Goal: Communication & Community: Answer question/provide support

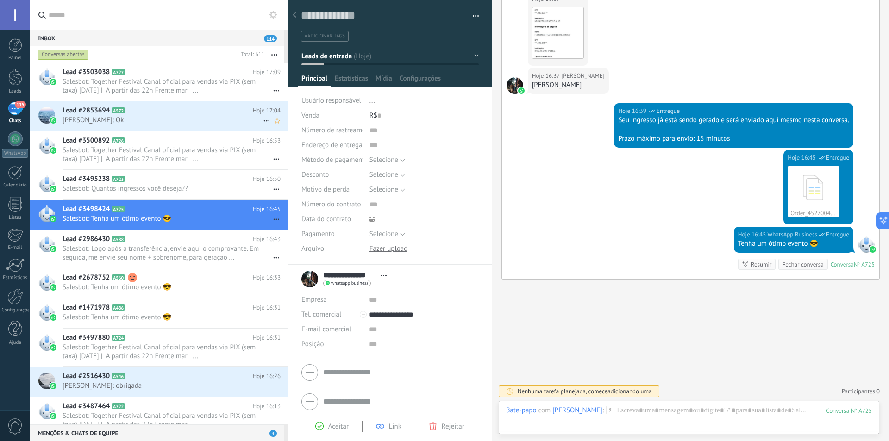
click at [162, 116] on span "[PERSON_NAME]: Ok" at bounding box center [163, 120] width 201 height 9
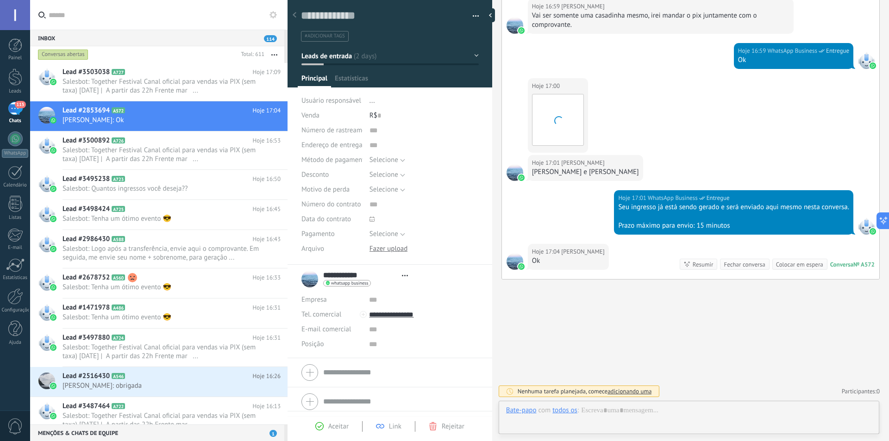
scroll to position [14, 0]
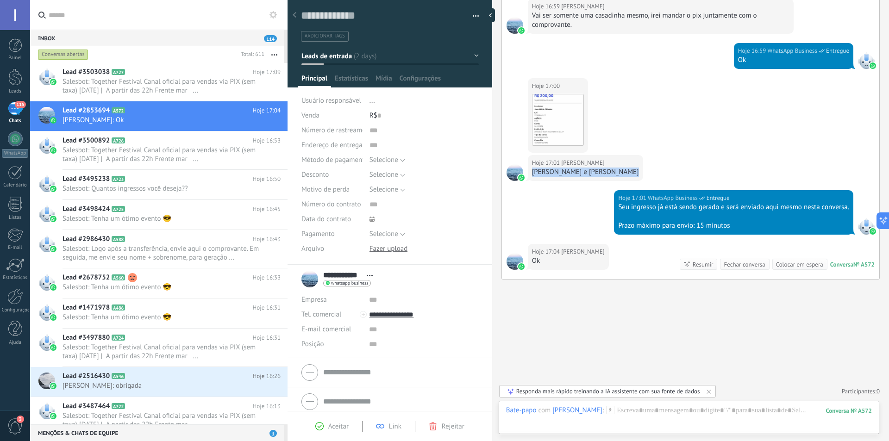
drag, startPoint x: 619, startPoint y: 171, endPoint x: 532, endPoint y: 174, distance: 86.7
click at [532, 174] on div "Hoje 17:01 [PERSON_NAME] e [PERSON_NAME]" at bounding box center [585, 168] width 115 height 26
copy div "[PERSON_NAME] e [PERSON_NAME]"
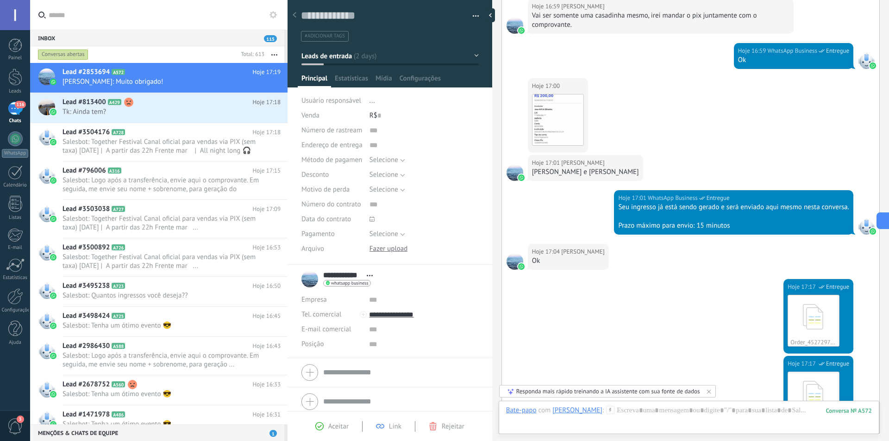
scroll to position [721, 0]
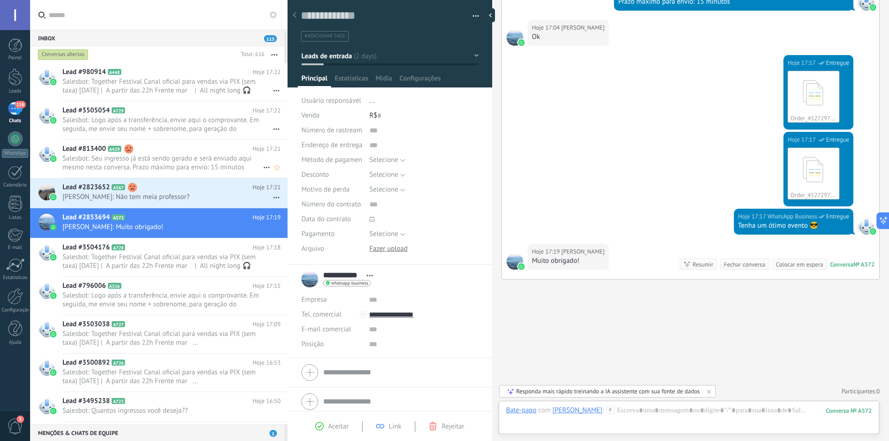
click at [163, 162] on span "Salesbot: Seu ingresso já está sendo gerado e será enviado aqui mesmo nesta con…" at bounding box center [163, 163] width 201 height 18
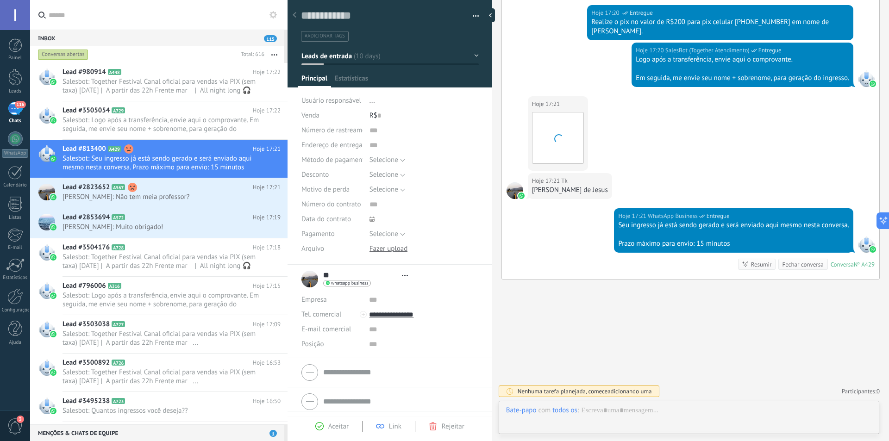
scroll to position [14, 0]
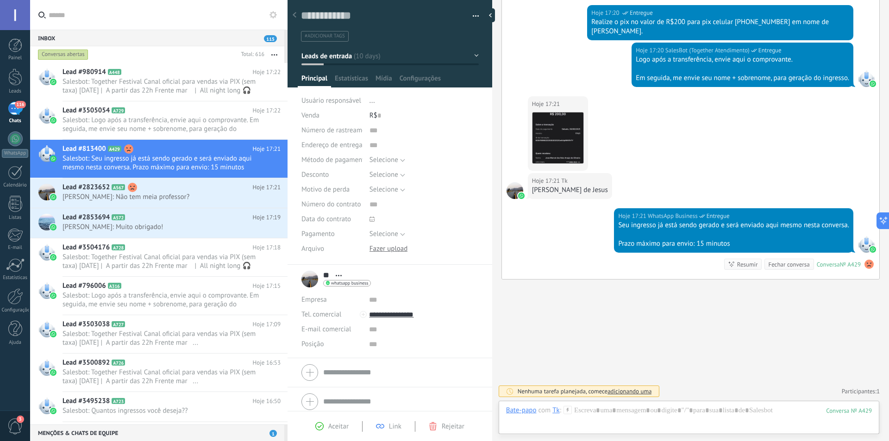
drag, startPoint x: 618, startPoint y: 190, endPoint x: 531, endPoint y: 189, distance: 86.6
click at [531, 189] on div "Hoje 17:21 Tk [PERSON_NAME]" at bounding box center [570, 186] width 84 height 26
copy div "[PERSON_NAME] de Jesus"
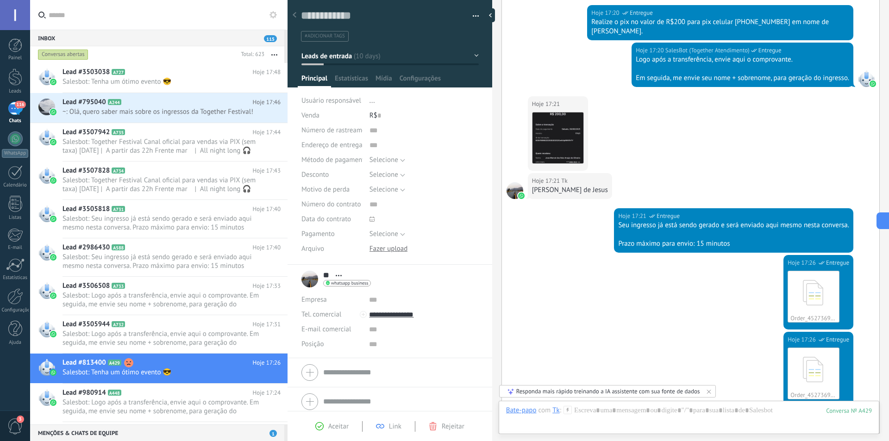
scroll to position [1684, 0]
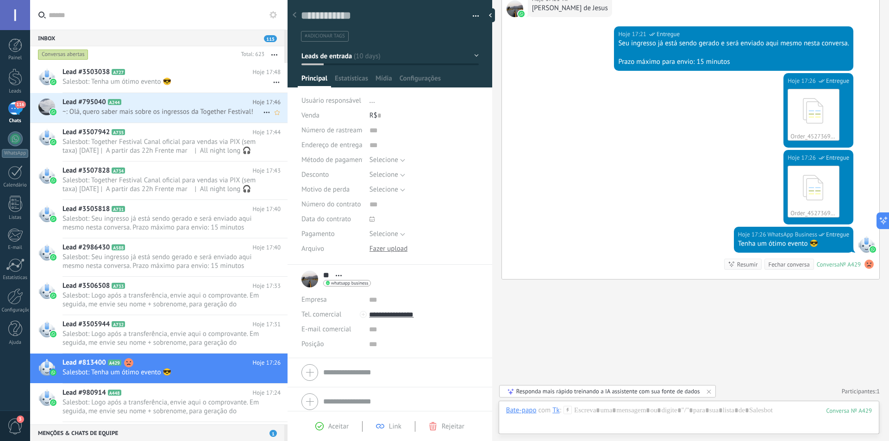
click at [180, 110] on span "~: Olá, quero saber mais sobre os ingressos da Together Festival!" at bounding box center [163, 111] width 201 height 9
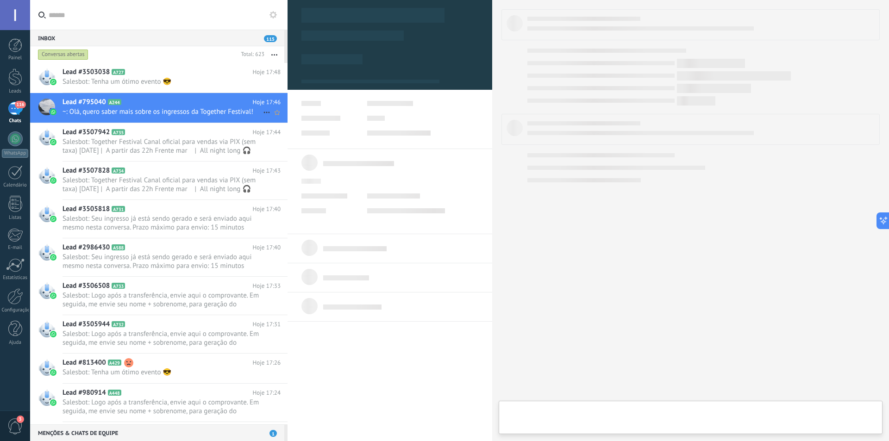
type textarea "**********"
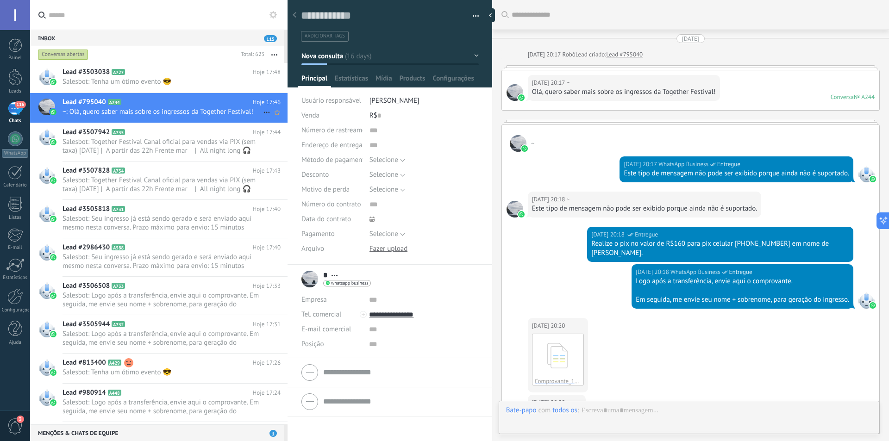
scroll to position [626, 0]
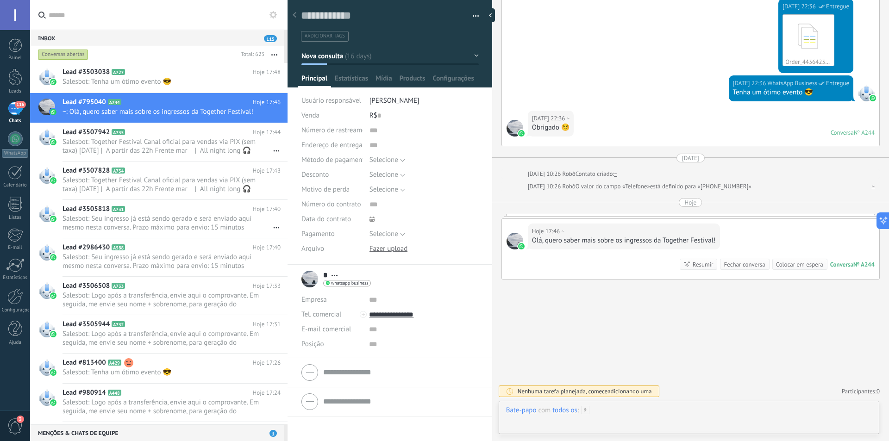
click at [647, 416] on div at bounding box center [689, 420] width 366 height 28
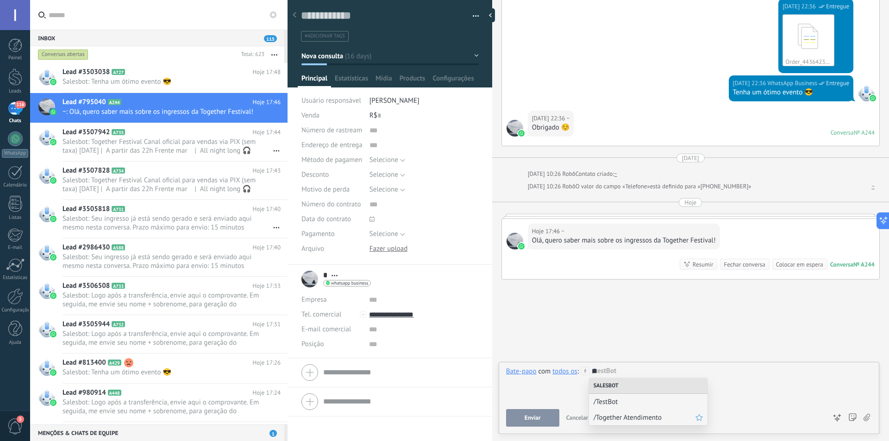
click at [633, 420] on span "/Together Atendimento" at bounding box center [645, 418] width 102 height 9
click at [543, 425] on button "Executar" at bounding box center [532, 418] width 53 height 18
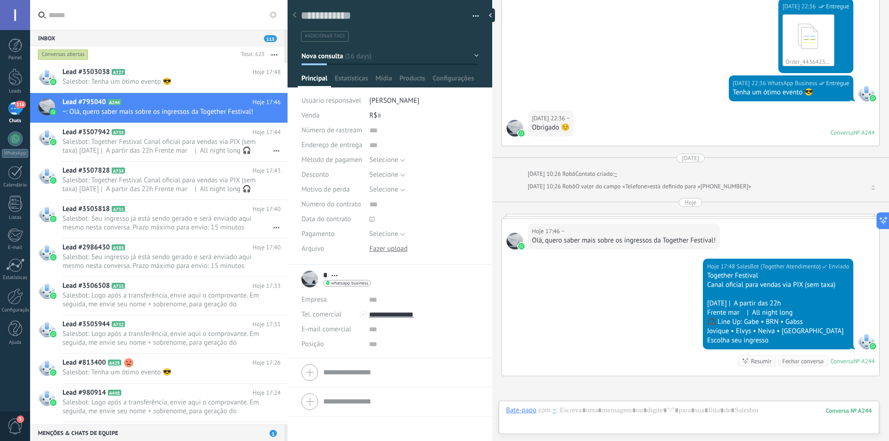
scroll to position [723, 0]
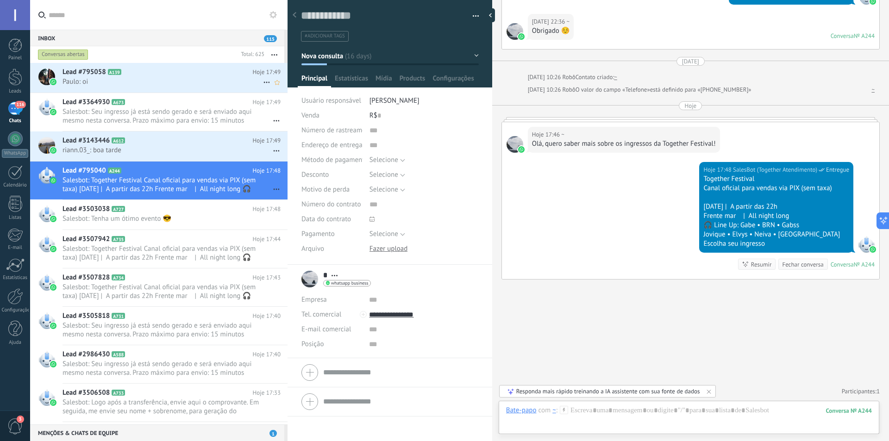
click at [116, 83] on span "Paulo: oi" at bounding box center [163, 81] width 201 height 9
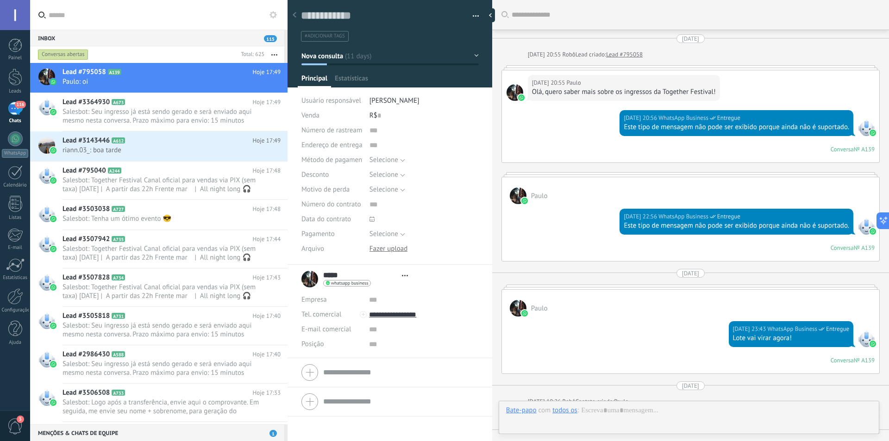
type textarea "**********"
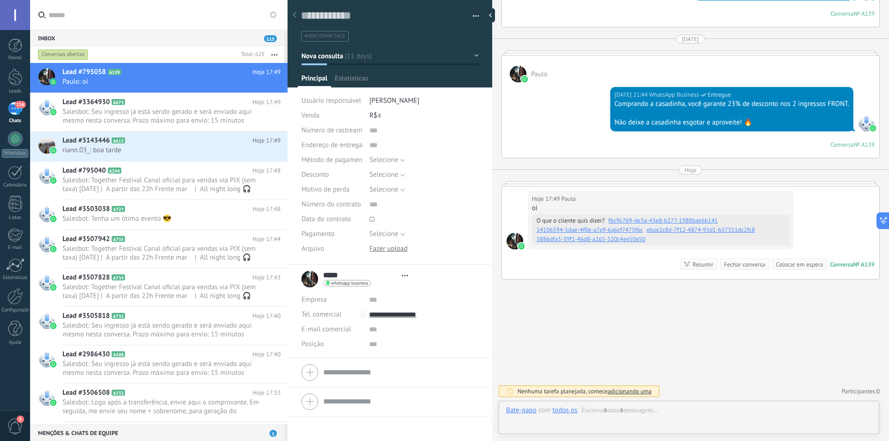
scroll to position [14, 0]
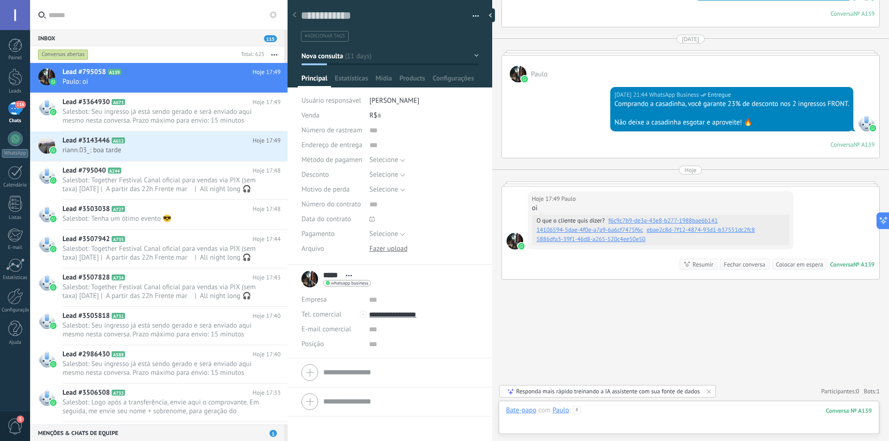
drag, startPoint x: 597, startPoint y: 417, endPoint x: 624, endPoint y: 412, distance: 27.7
click at [624, 412] on div at bounding box center [689, 420] width 366 height 28
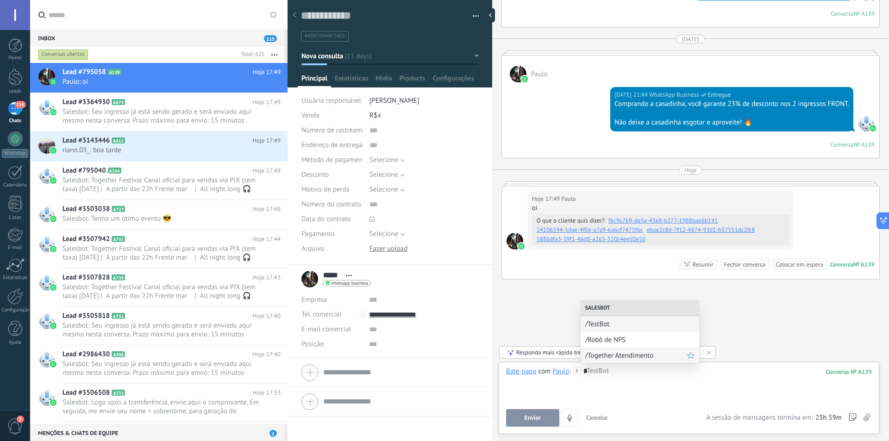
click at [641, 354] on span "/Together Atendimento" at bounding box center [636, 356] width 102 height 9
click at [536, 422] on button "Executar" at bounding box center [532, 418] width 53 height 18
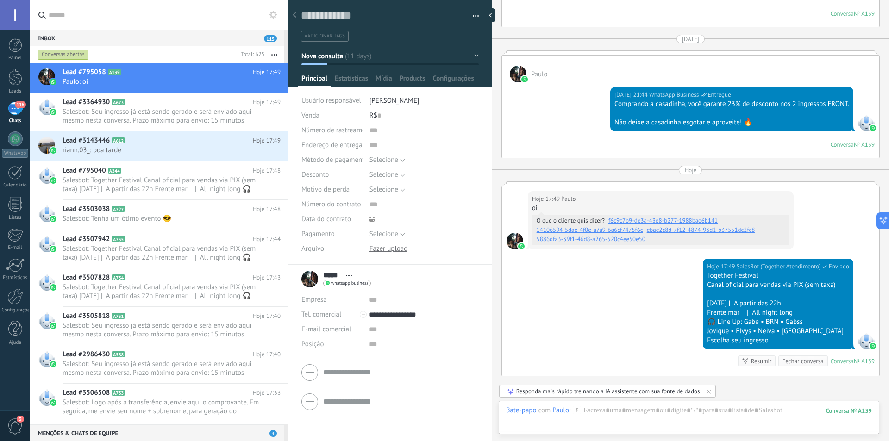
scroll to position [665, 0]
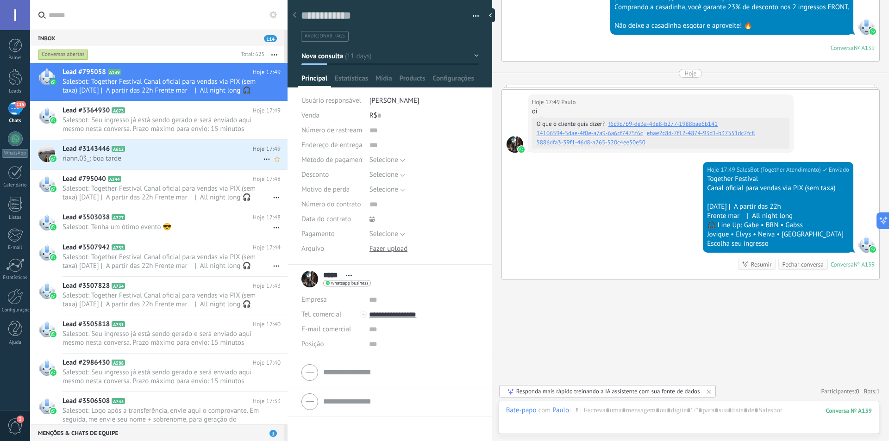
click at [164, 156] on span "riann.03_: boa tarde" at bounding box center [163, 158] width 201 height 9
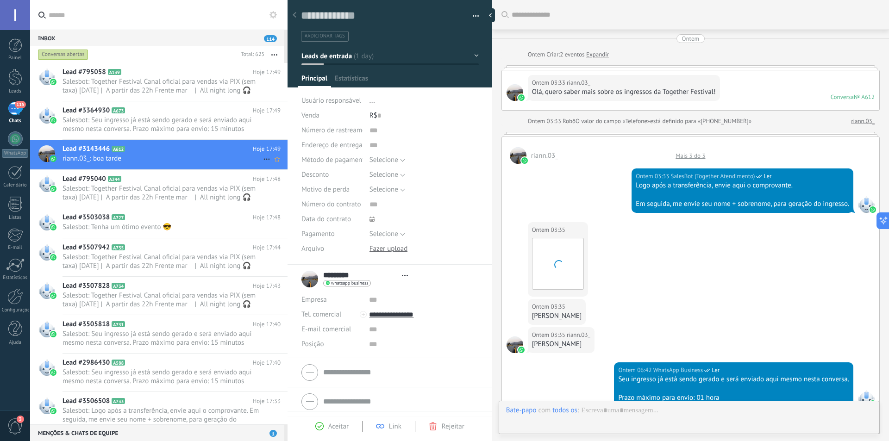
type textarea "**********"
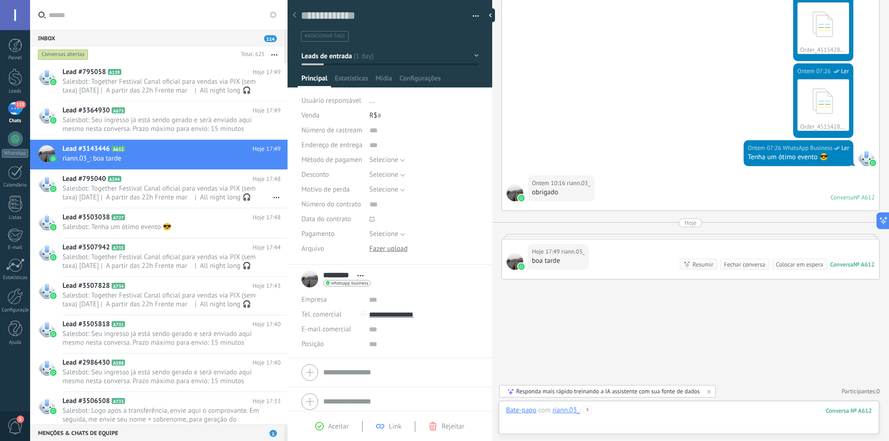
click at [639, 411] on div at bounding box center [689, 420] width 366 height 28
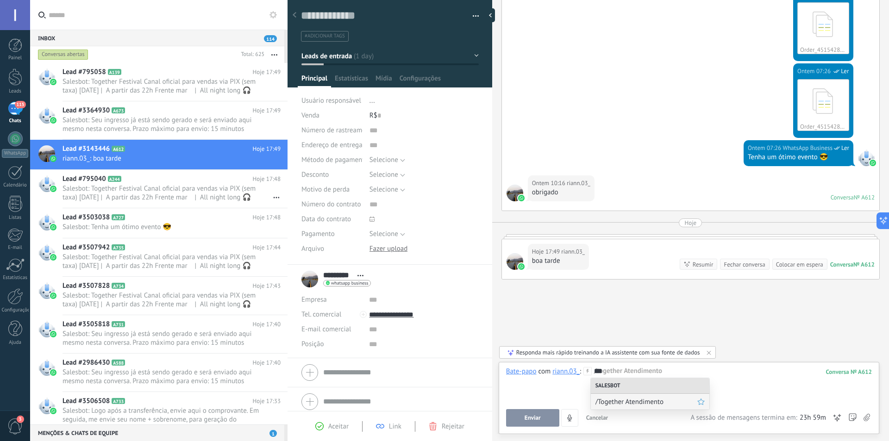
click at [639, 405] on span "/Together Atendimento" at bounding box center [647, 402] width 102 height 9
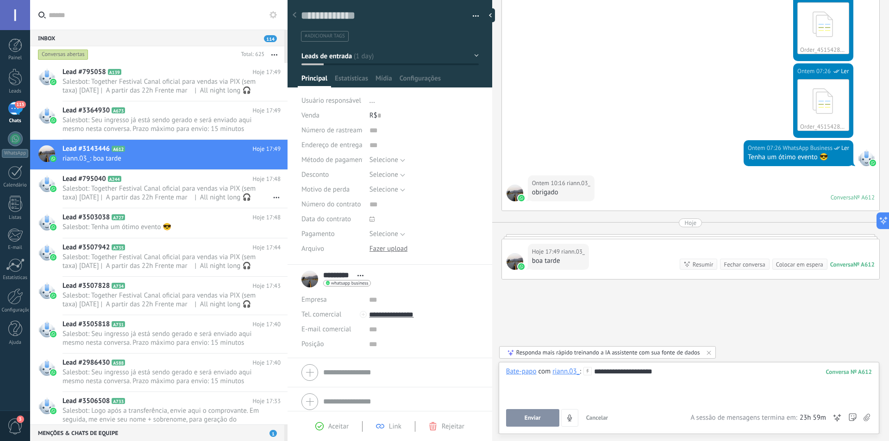
click at [538, 418] on span "Enviar" at bounding box center [533, 418] width 16 height 6
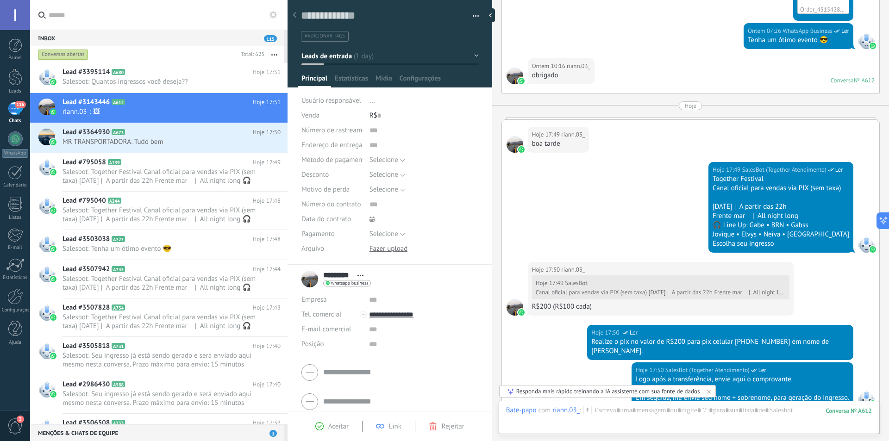
scroll to position [803, 0]
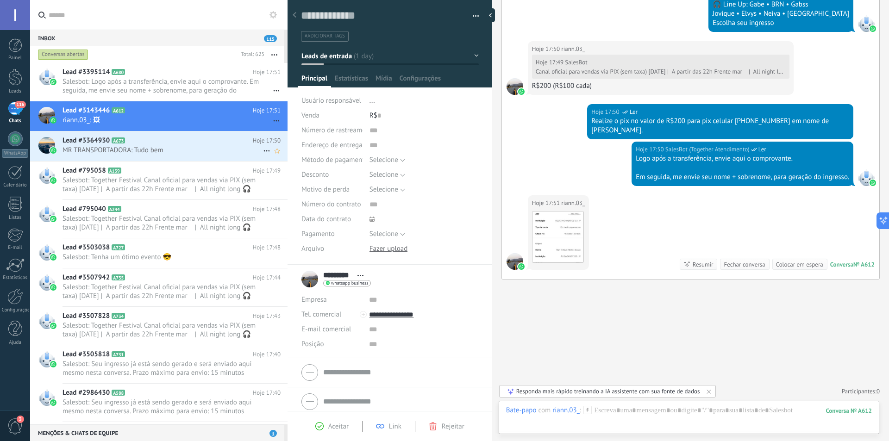
click at [162, 150] on span "MR TRANSPORTADORA: Tudo bem" at bounding box center [163, 150] width 201 height 9
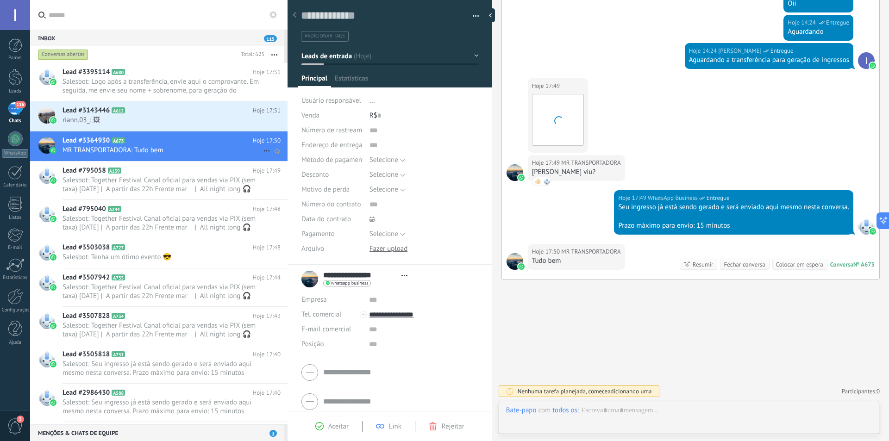
scroll to position [14, 0]
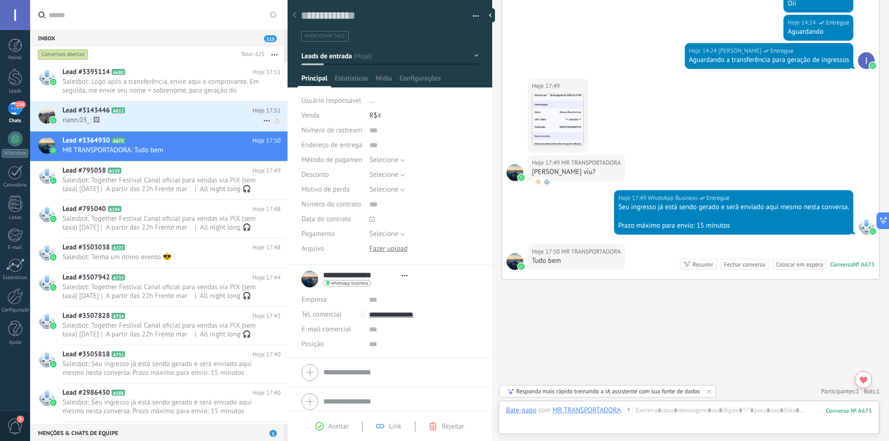
click at [158, 116] on span "riann.03_: 🖼" at bounding box center [163, 120] width 201 height 9
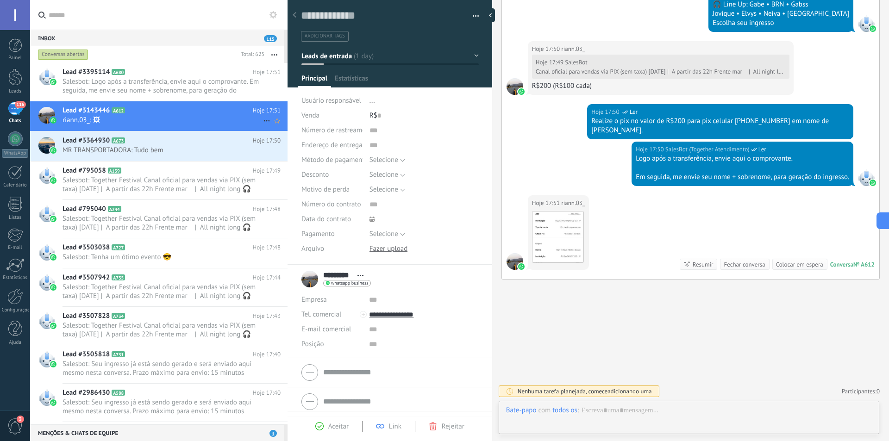
scroll to position [14, 0]
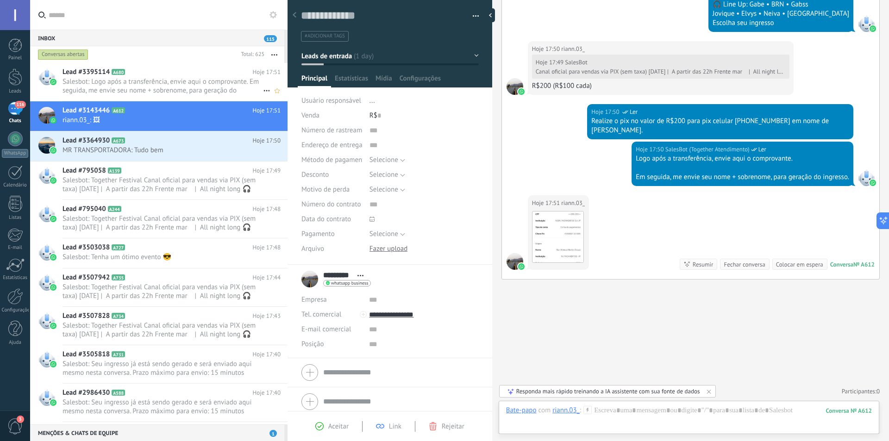
click at [158, 86] on span "Salesbot: Logo após a transferência, envie aqui o comprovante. Em seguida, me e…" at bounding box center [163, 86] width 201 height 18
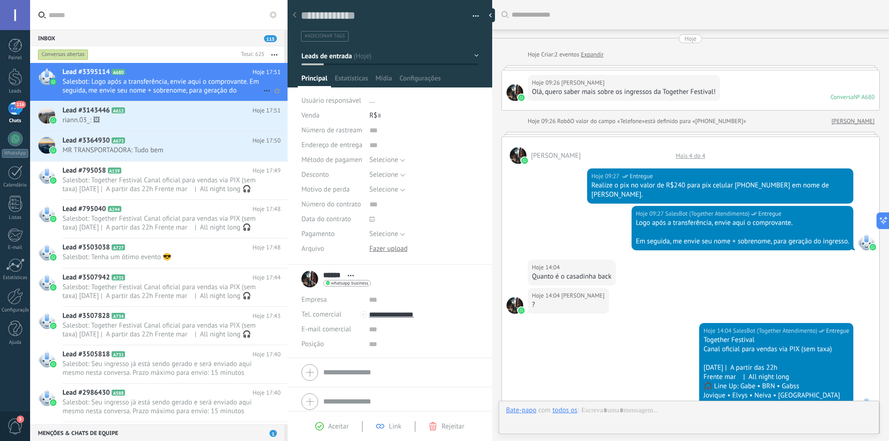
scroll to position [414, 0]
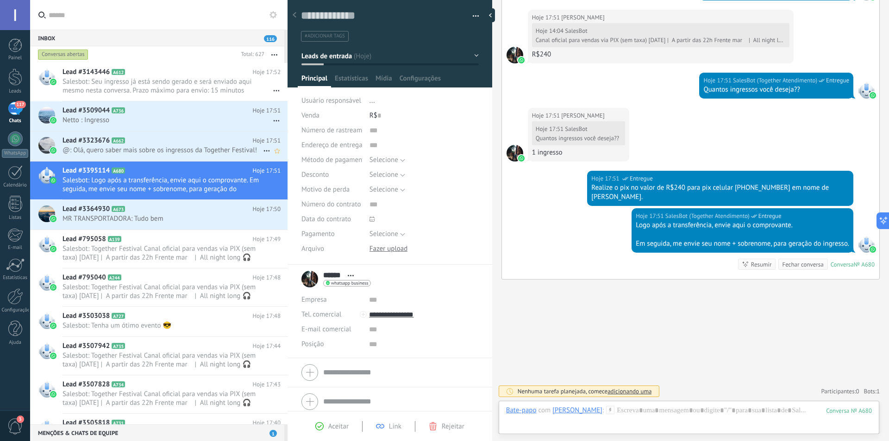
click at [138, 149] on span "@: Olá, quero saber mais sobre os ingressos da Together Festival!" at bounding box center [163, 150] width 201 height 9
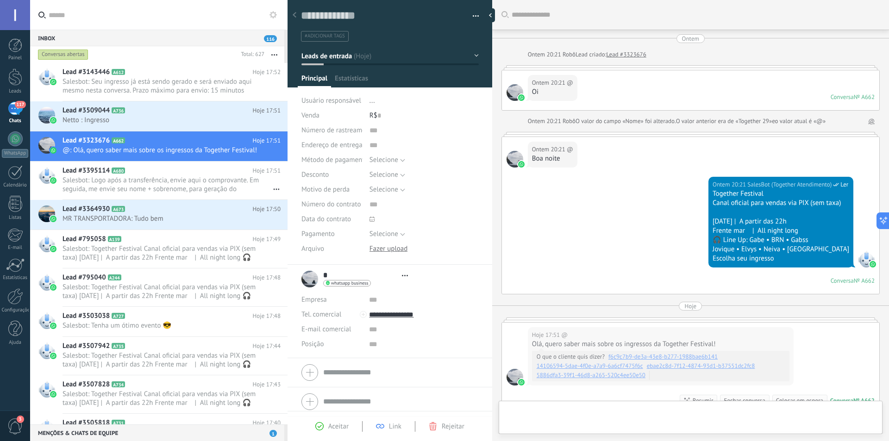
type textarea "**********"
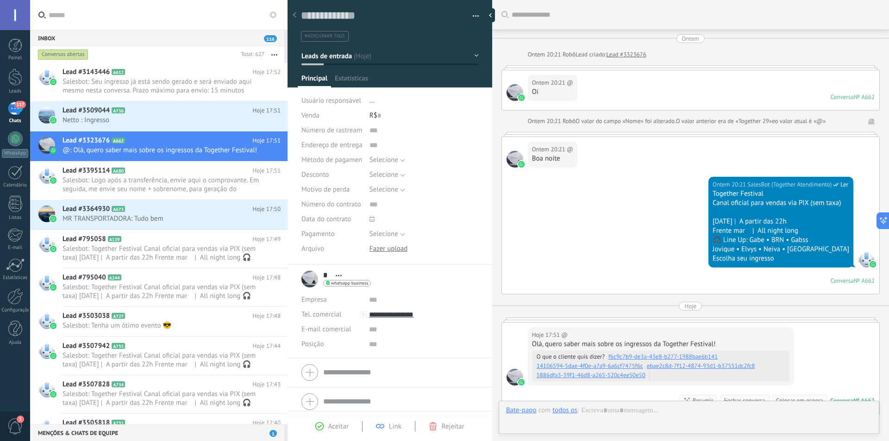
scroll to position [136, 0]
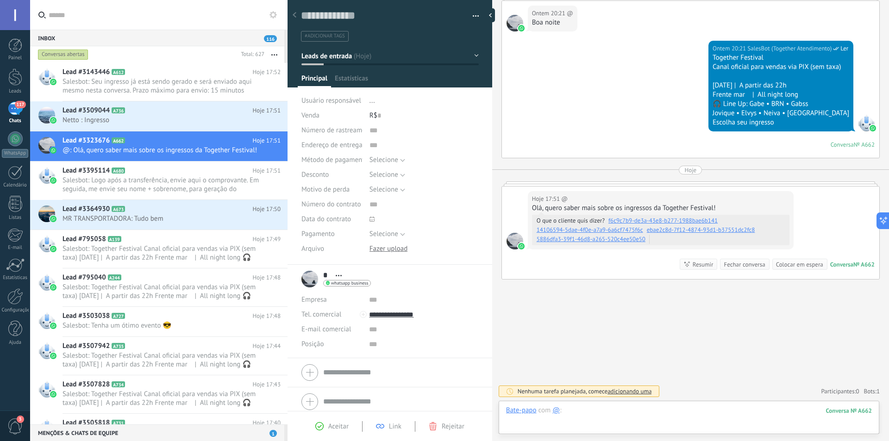
click at [671, 409] on div at bounding box center [689, 420] width 366 height 28
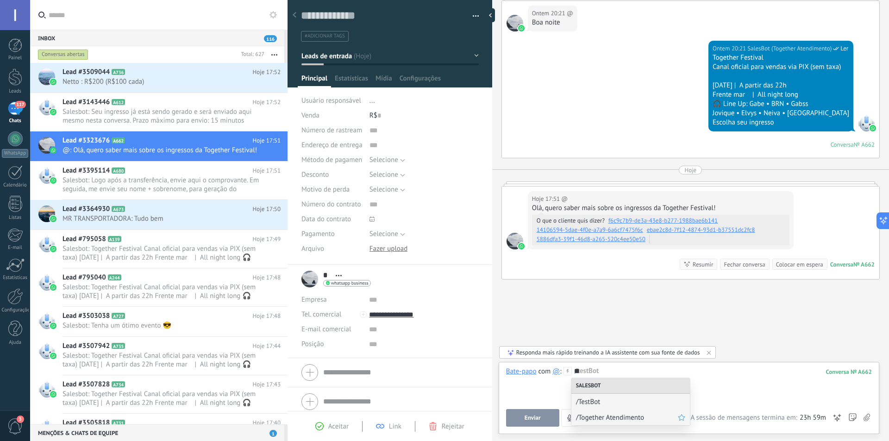
click at [621, 416] on span "/Together Atendimento" at bounding box center [627, 418] width 102 height 9
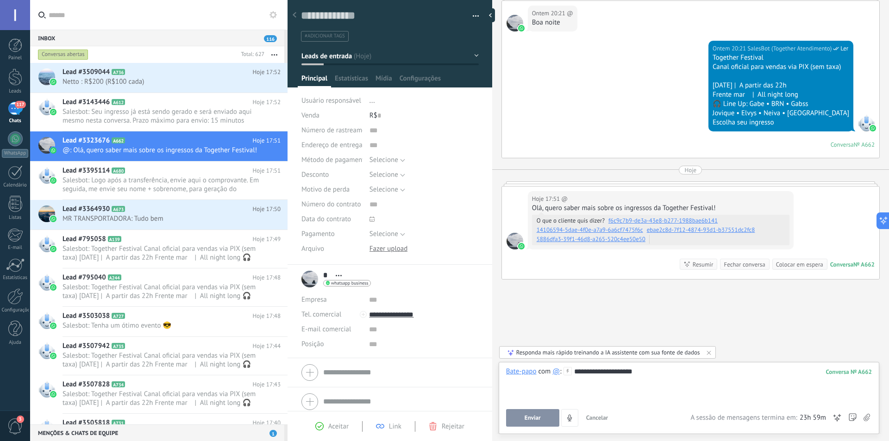
click at [533, 418] on span "Enviar" at bounding box center [533, 418] width 16 height 6
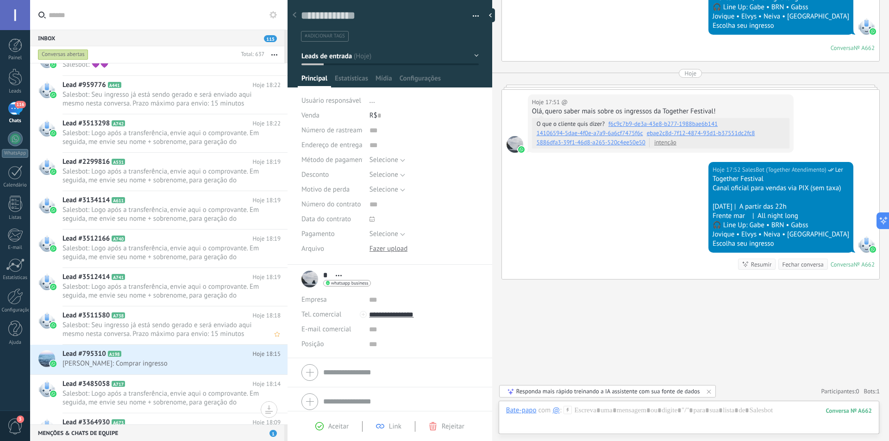
scroll to position [93, 0]
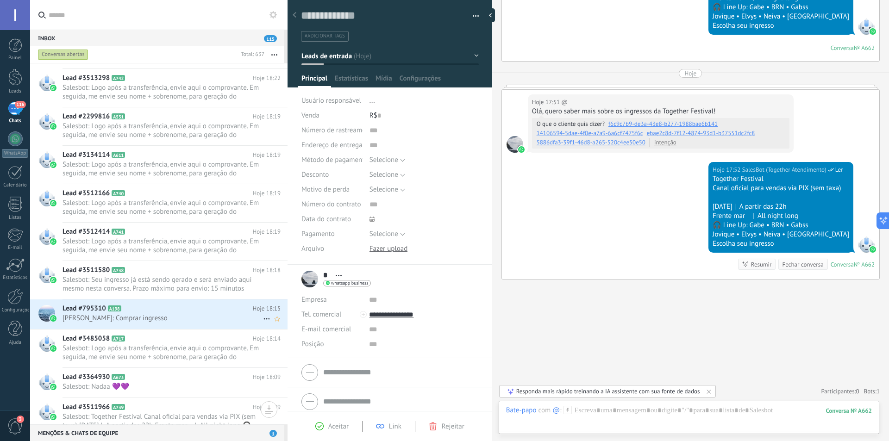
click at [176, 321] on span "[PERSON_NAME]: Comprar ingresso" at bounding box center [163, 318] width 201 height 9
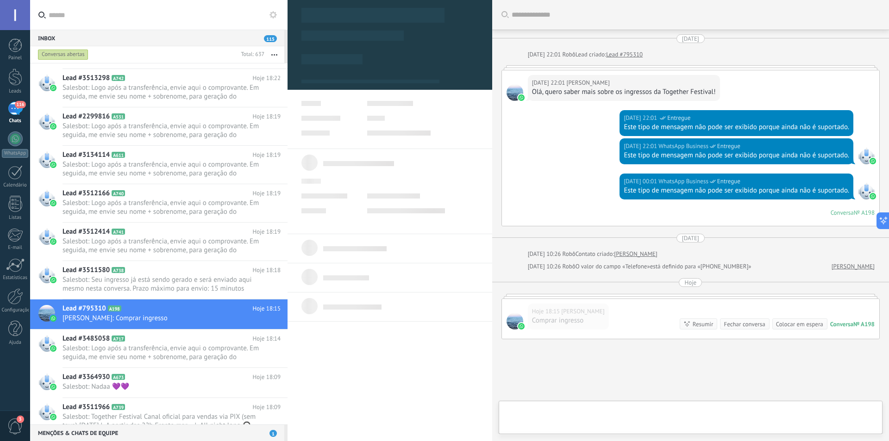
scroll to position [60, 0]
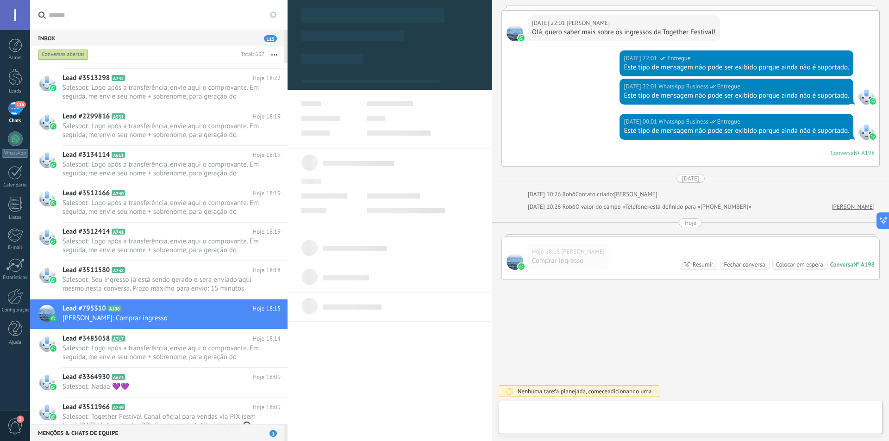
type textarea "**********"
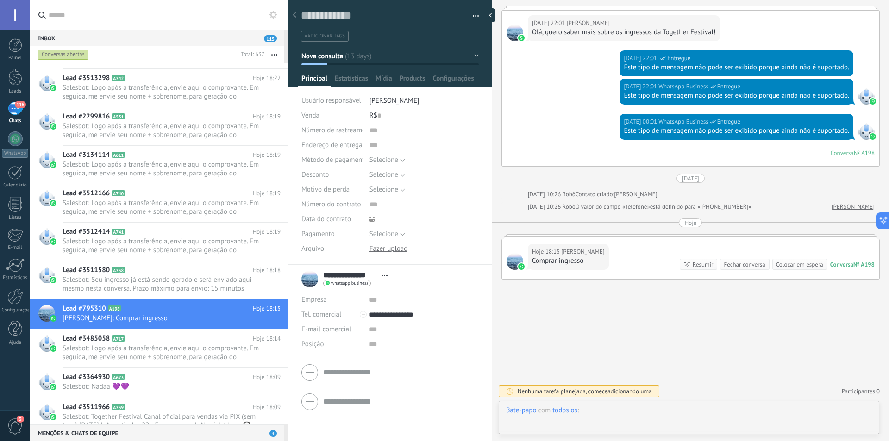
scroll to position [14, 0]
click at [660, 409] on div at bounding box center [689, 420] width 366 height 28
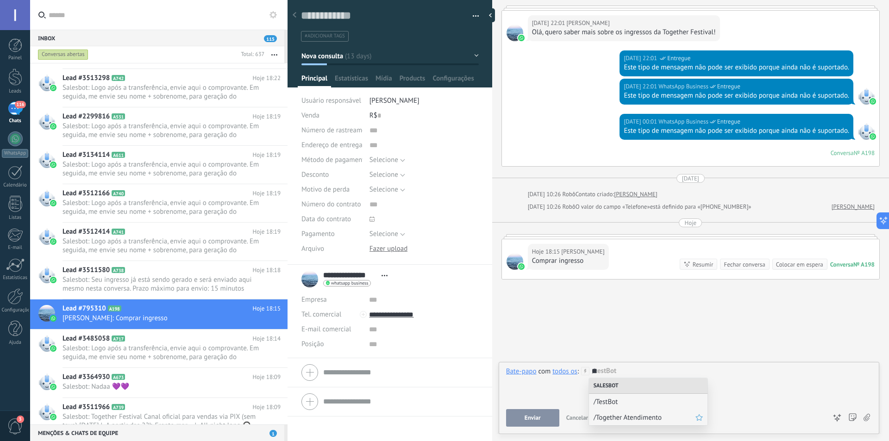
click at [636, 417] on span "/Together Atendimento" at bounding box center [645, 418] width 102 height 9
click at [569, 375] on div "todos os" at bounding box center [565, 371] width 25 height 8
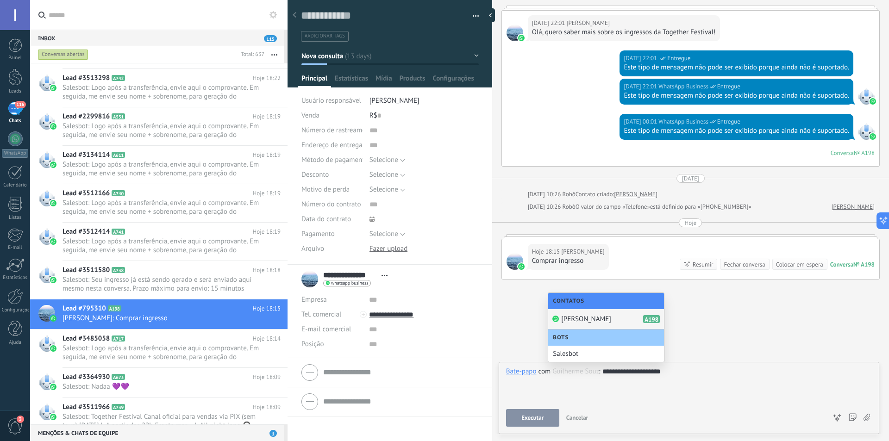
click at [576, 319] on span "[PERSON_NAME]" at bounding box center [586, 319] width 50 height 9
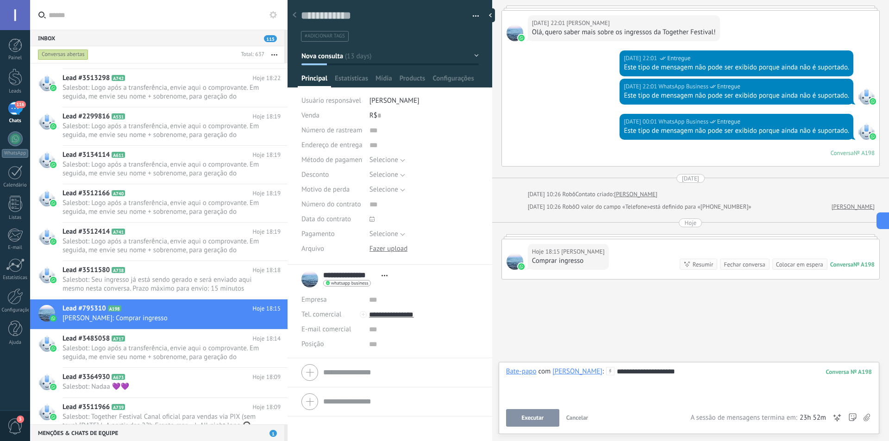
click at [538, 420] on span "Executar" at bounding box center [533, 418] width 22 height 6
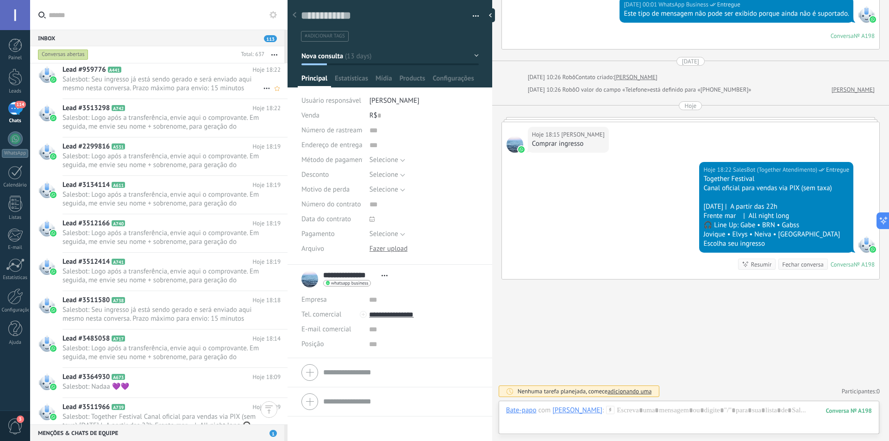
scroll to position [0, 0]
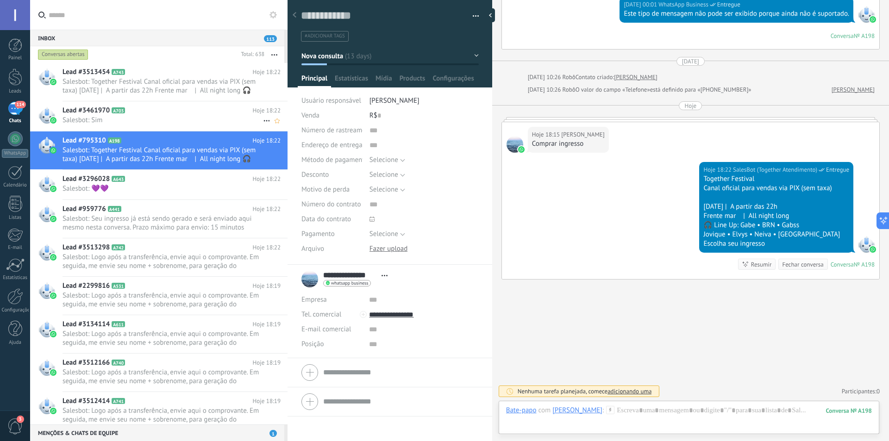
drag, startPoint x: 128, startPoint y: 76, endPoint x: 209, endPoint y: 123, distance: 93.8
click at [128, 76] on icon at bounding box center [132, 72] width 9 height 9
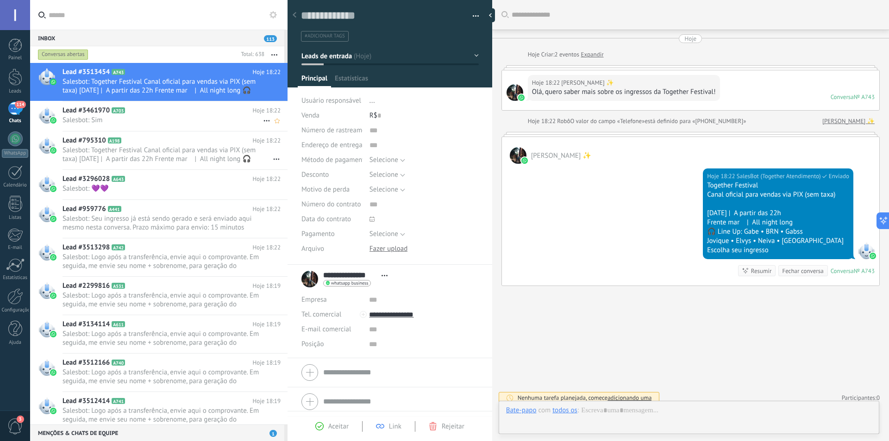
scroll to position [6, 0]
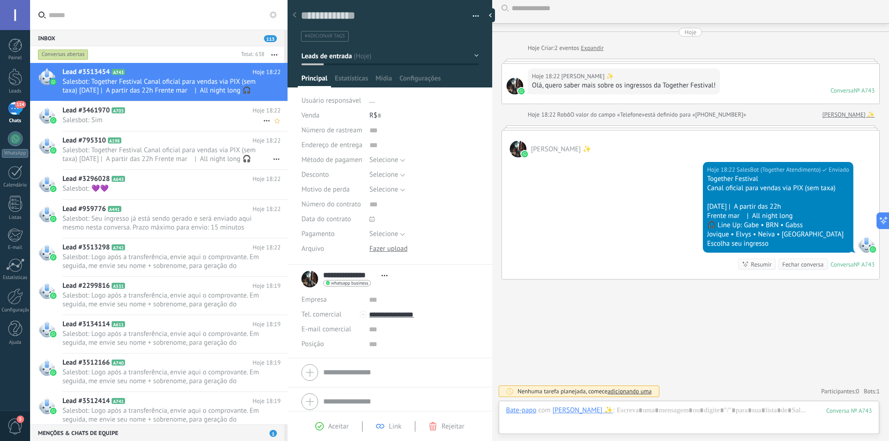
click at [182, 120] on span "Salesbot: Sim" at bounding box center [163, 120] width 201 height 9
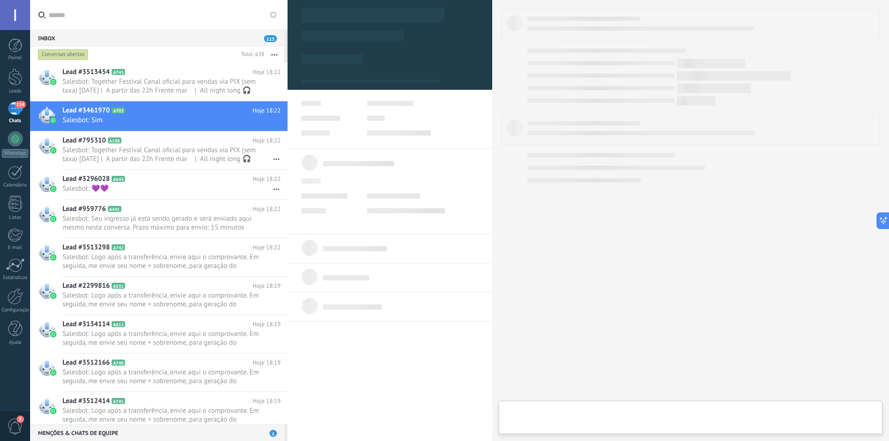
type textarea "**********"
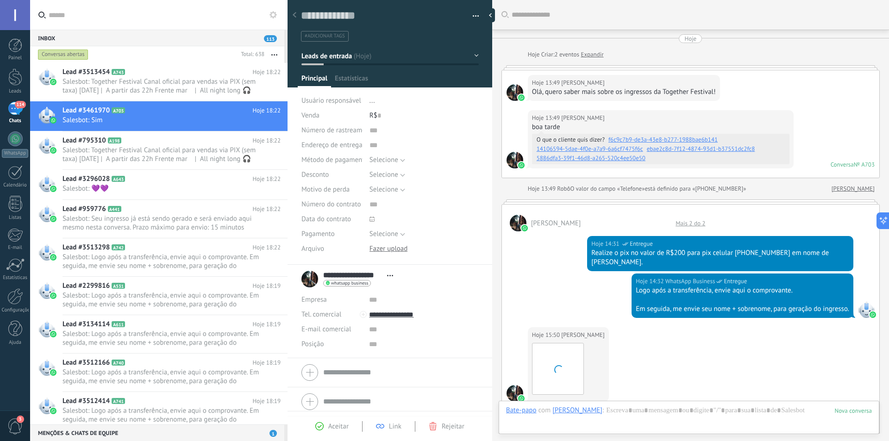
scroll to position [484, 0]
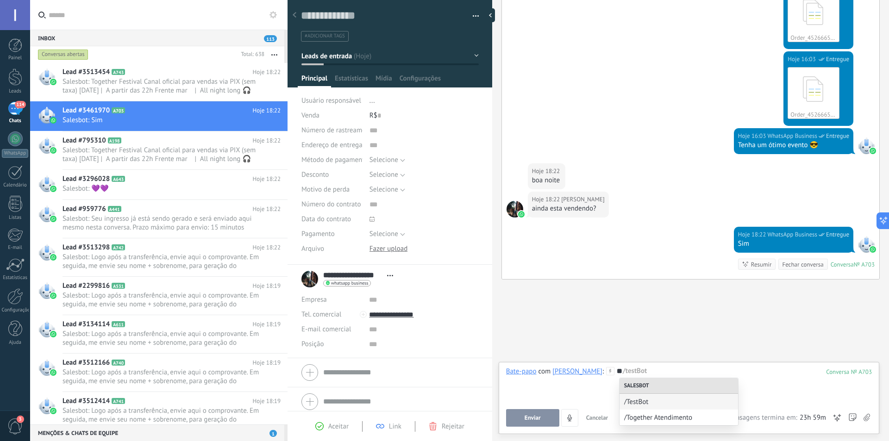
click at [641, 416] on span "/Together Atendimento" at bounding box center [678, 418] width 109 height 9
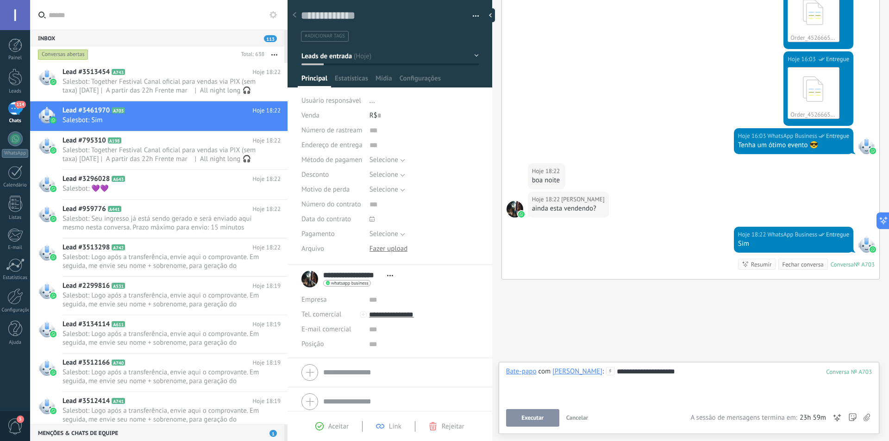
click at [543, 417] on span "Executar" at bounding box center [533, 418] width 22 height 6
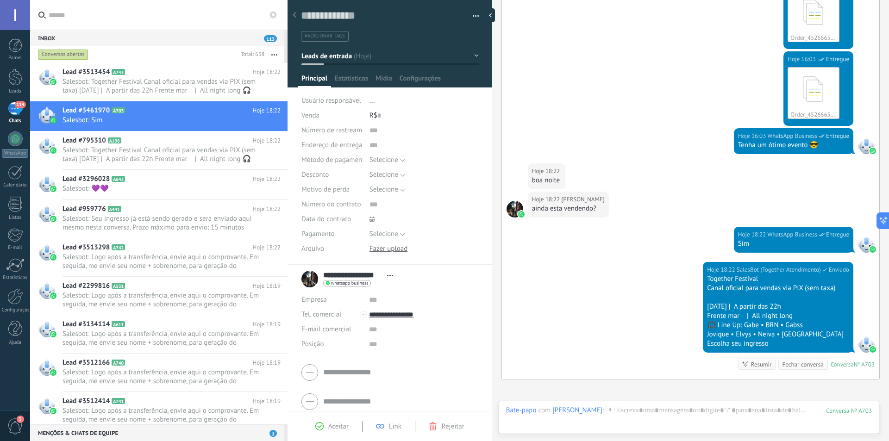
scroll to position [584, 0]
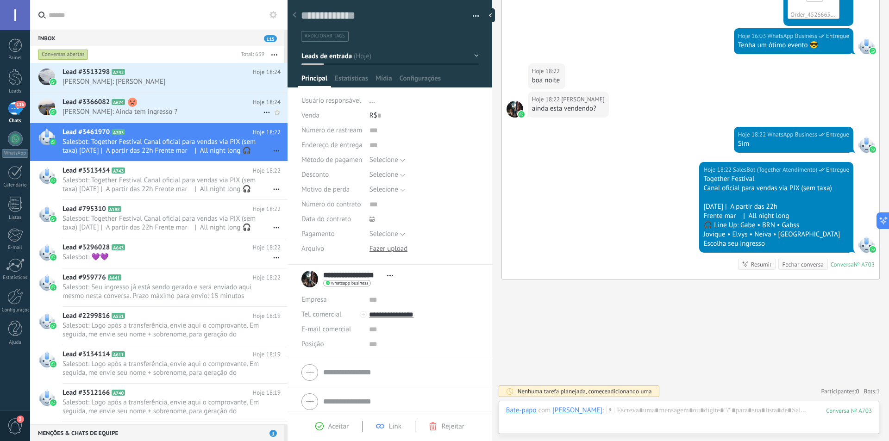
click at [127, 116] on span "[PERSON_NAME]: Ainda tem ingresso ?" at bounding box center [163, 111] width 201 height 9
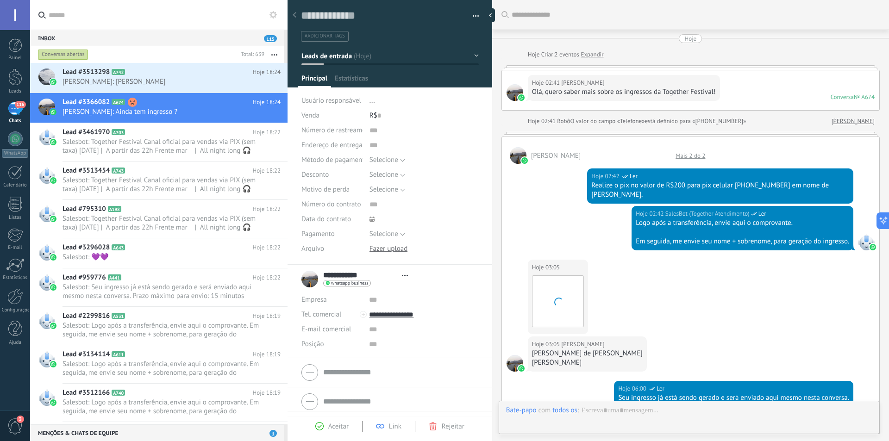
type textarea "**********"
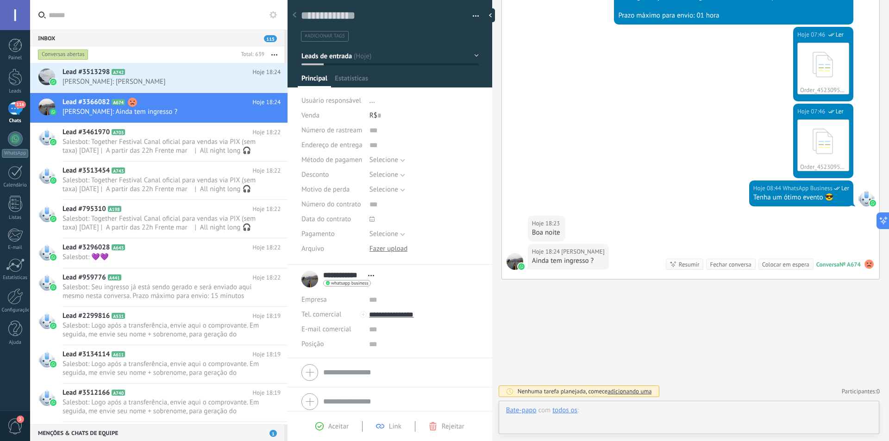
click at [656, 409] on div at bounding box center [689, 420] width 366 height 28
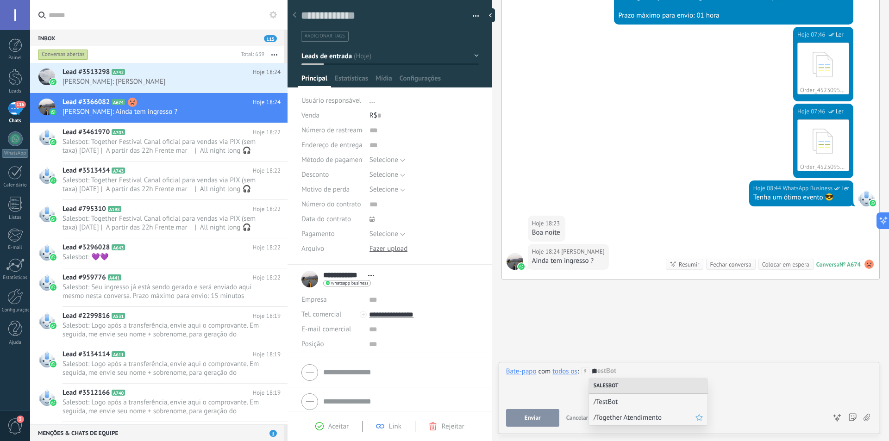
click at [621, 415] on span "/Together Atendimento" at bounding box center [645, 418] width 102 height 9
click at [540, 418] on span "Enviar" at bounding box center [533, 418] width 16 height 6
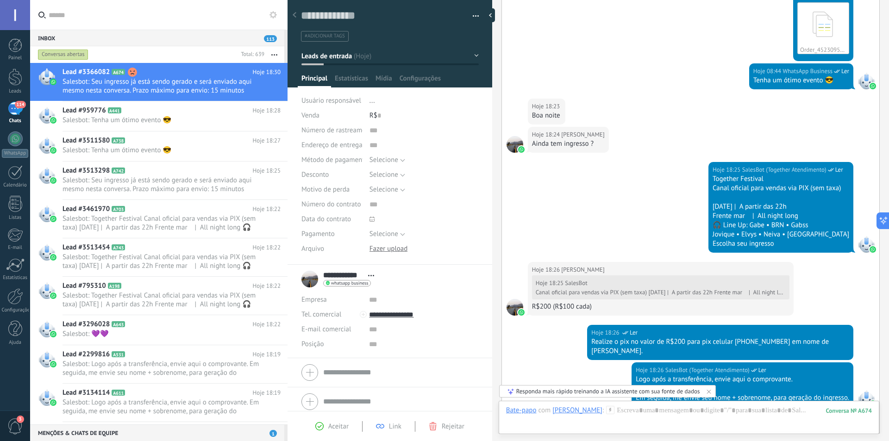
scroll to position [848, 0]
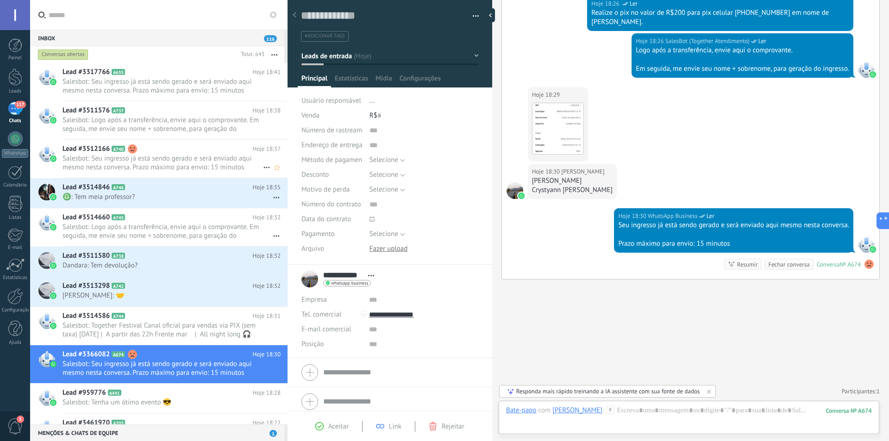
click at [162, 157] on span "Salesbot: Seu ingresso já está sendo gerado e será enviado aqui mesmo nesta con…" at bounding box center [163, 163] width 201 height 18
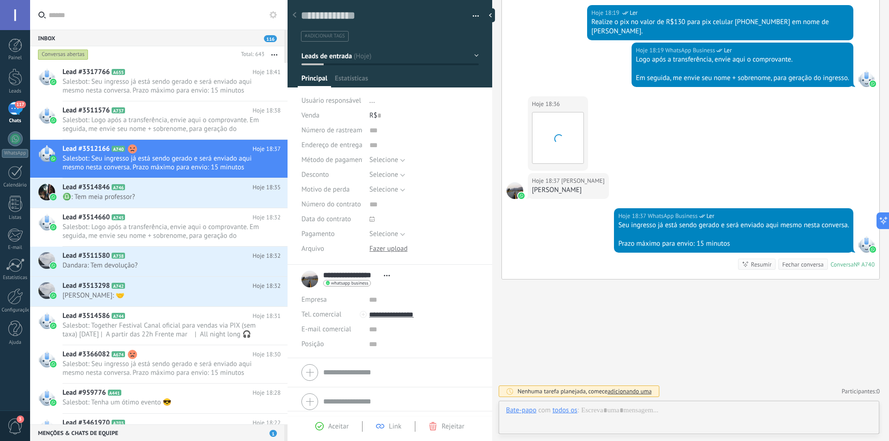
scroll to position [14, 0]
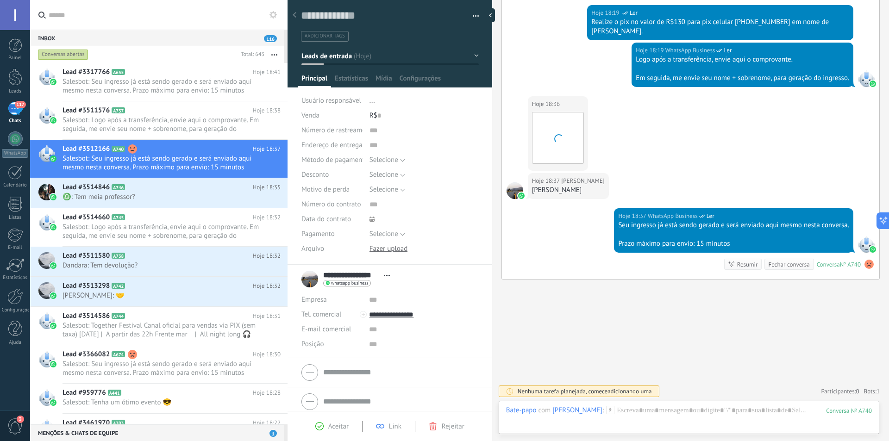
drag, startPoint x: 654, startPoint y: 185, endPoint x: 641, endPoint y: 192, distance: 14.1
click at [641, 192] on div "Hoje 18:37 [PERSON_NAME]" at bounding box center [691, 190] width 378 height 35
copy div "[PERSON_NAME]"
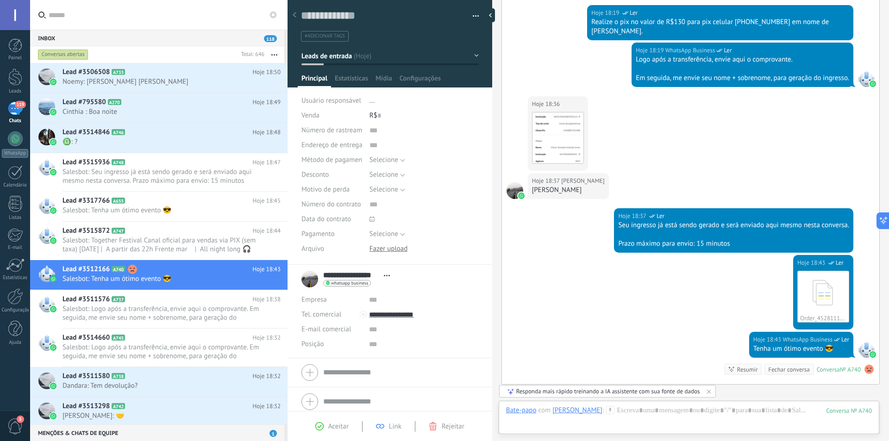
scroll to position [492, 0]
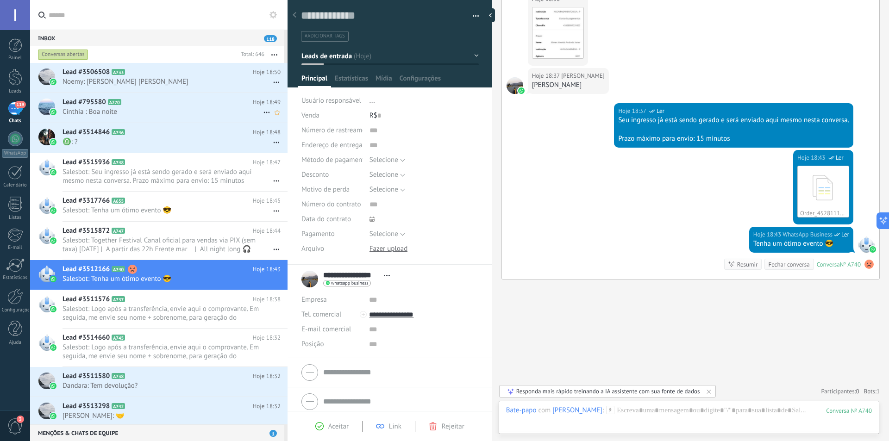
click at [183, 107] on h2 "Lead #795580 A270" at bounding box center [158, 102] width 190 height 9
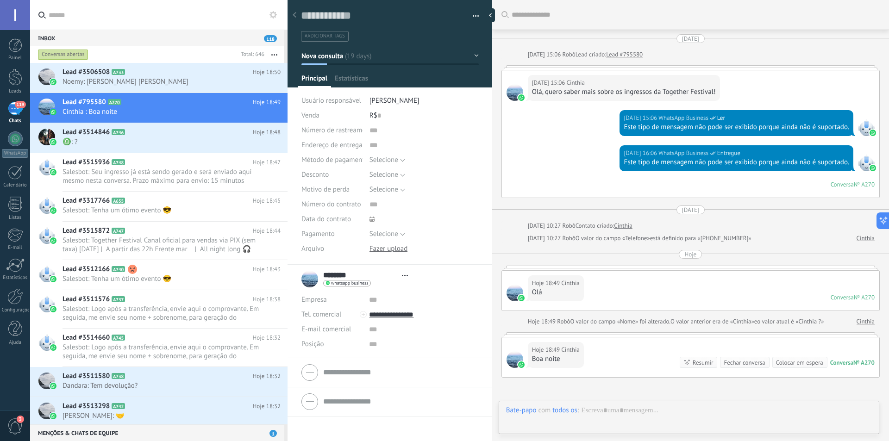
type textarea "**********"
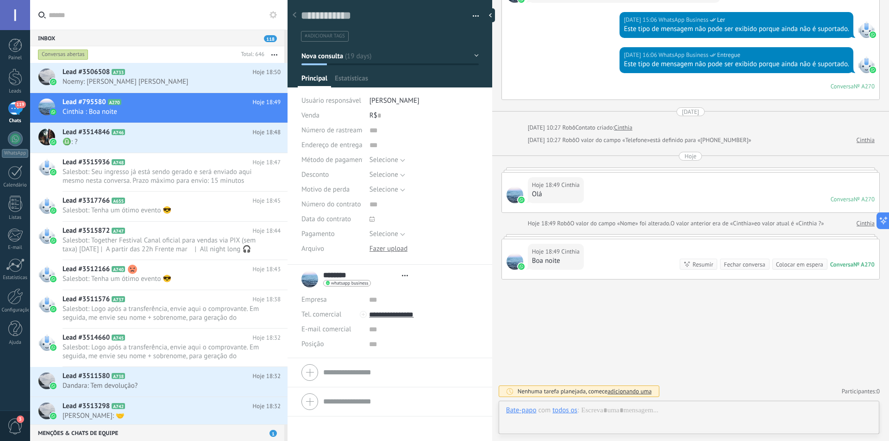
scroll to position [14, 0]
click at [678, 409] on div at bounding box center [689, 420] width 366 height 28
type input "*******"
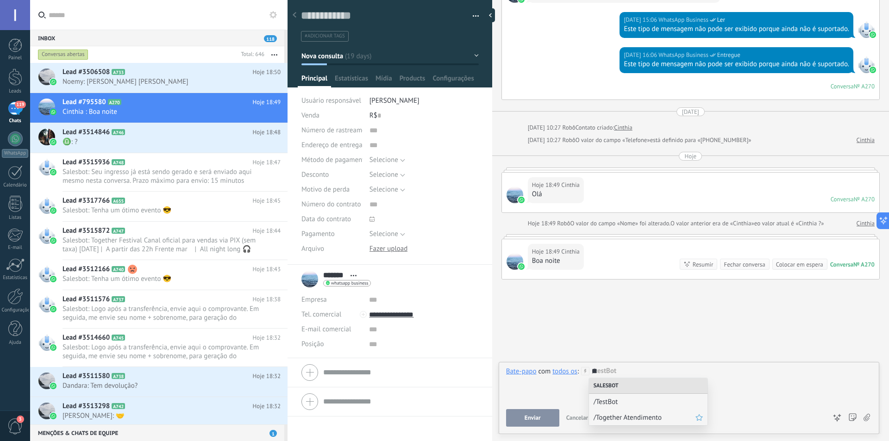
click at [637, 419] on span "/Together Atendimento" at bounding box center [645, 418] width 102 height 9
click at [539, 420] on span "Executar" at bounding box center [533, 418] width 22 height 6
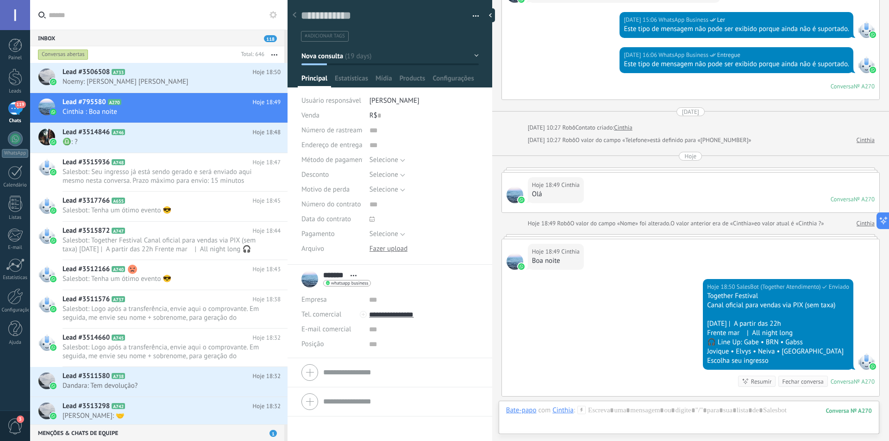
scroll to position [215, 0]
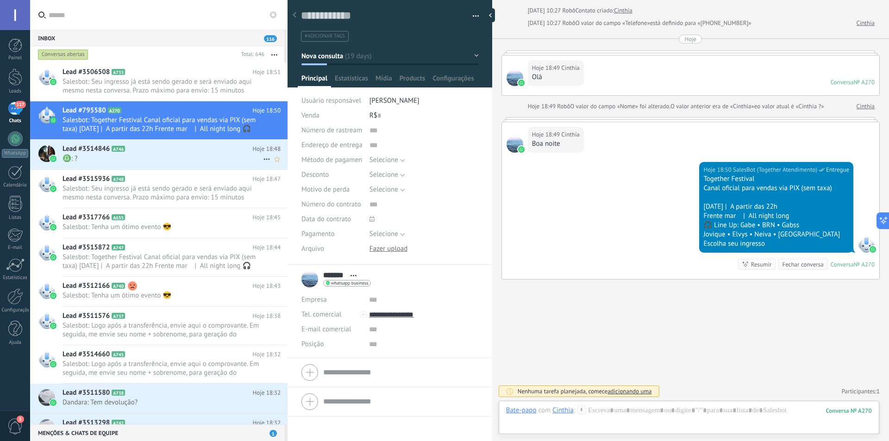
click at [146, 157] on span "♎️: ?" at bounding box center [163, 158] width 201 height 9
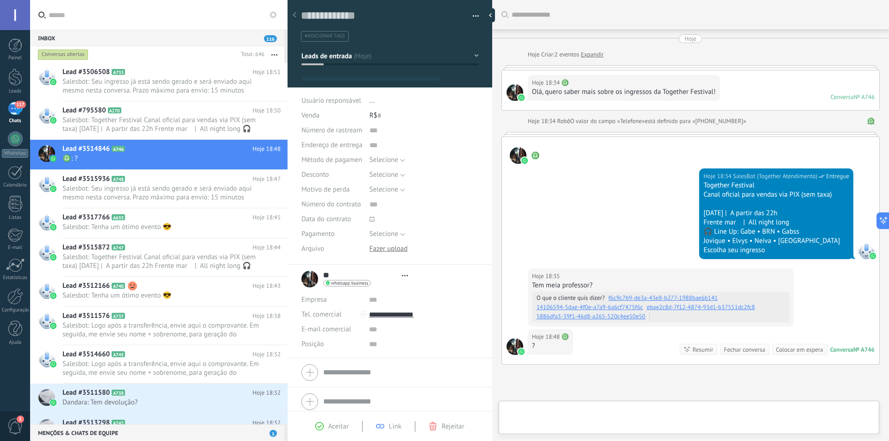
type textarea "**********"
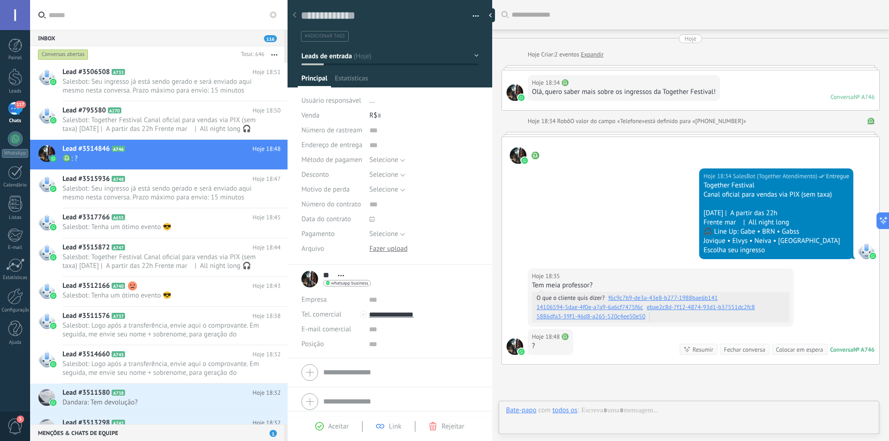
scroll to position [14, 0]
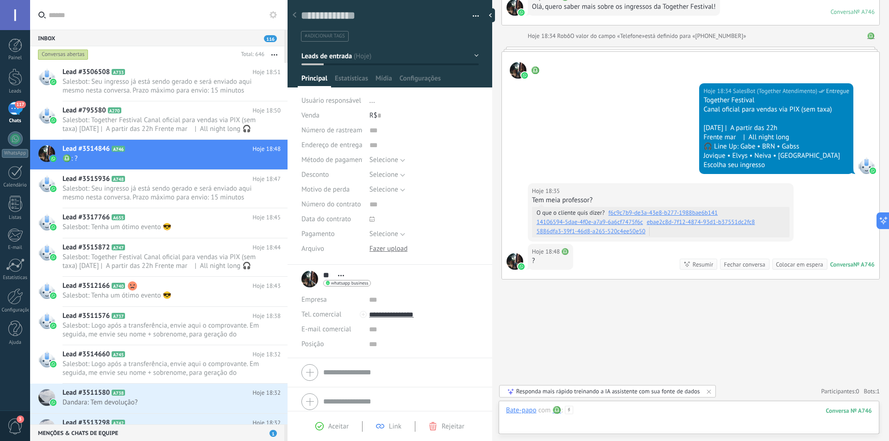
click at [636, 415] on div at bounding box center [689, 420] width 366 height 28
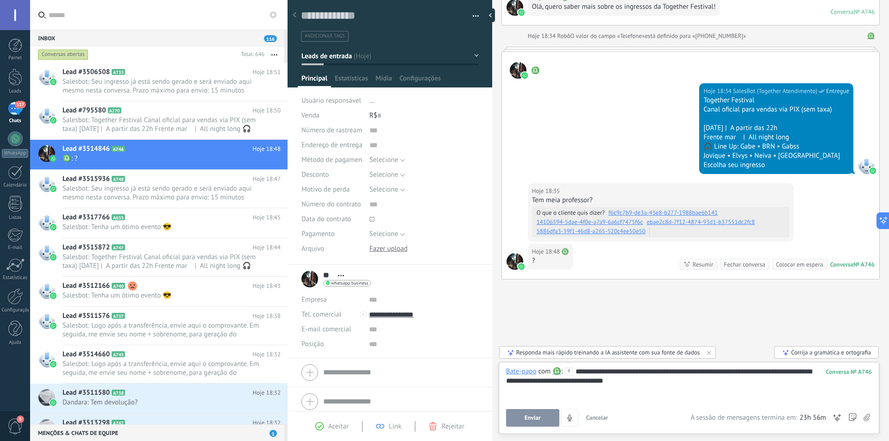
click at [540, 418] on span "Enviar" at bounding box center [533, 418] width 16 height 6
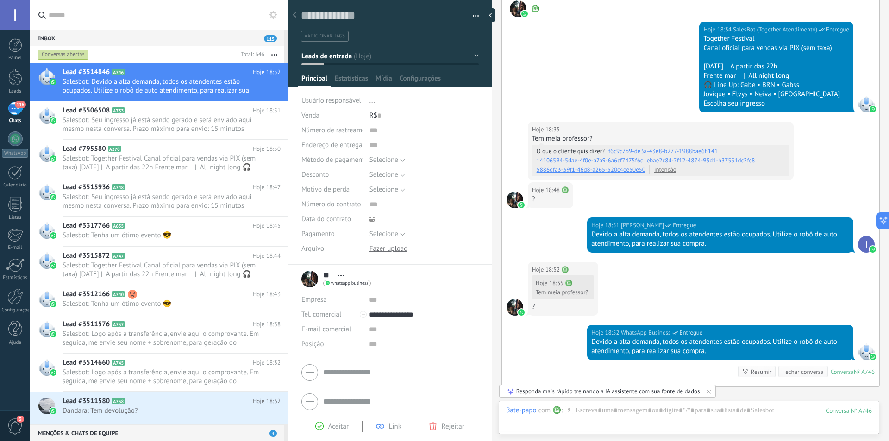
scroll to position [254, 0]
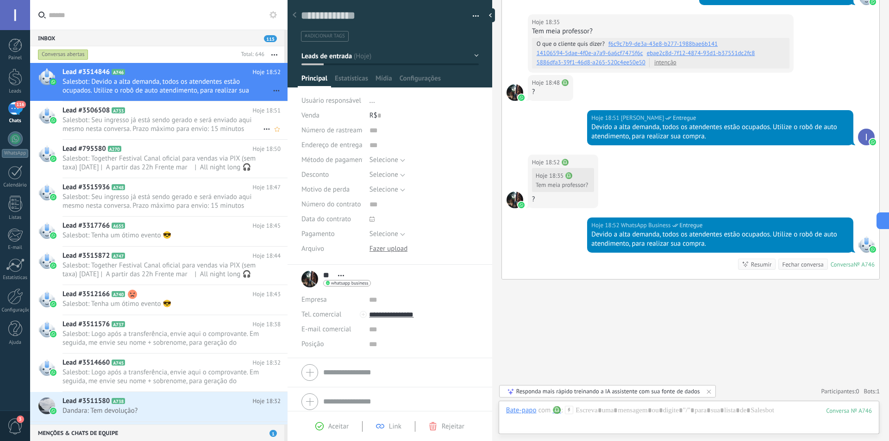
drag, startPoint x: 181, startPoint y: 124, endPoint x: 199, endPoint y: 122, distance: 18.2
click at [181, 123] on span "Salesbot: Seu ingresso já está sendo gerado e será enviado aqui mesmo nesta con…" at bounding box center [163, 125] width 201 height 18
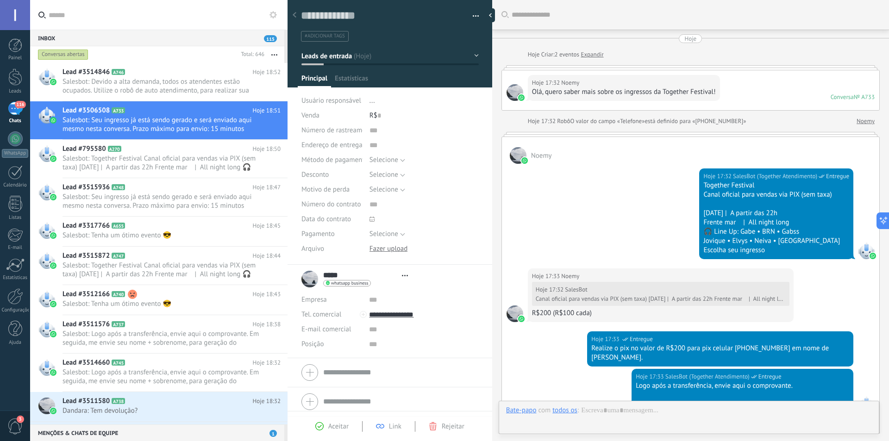
scroll to position [336, 0]
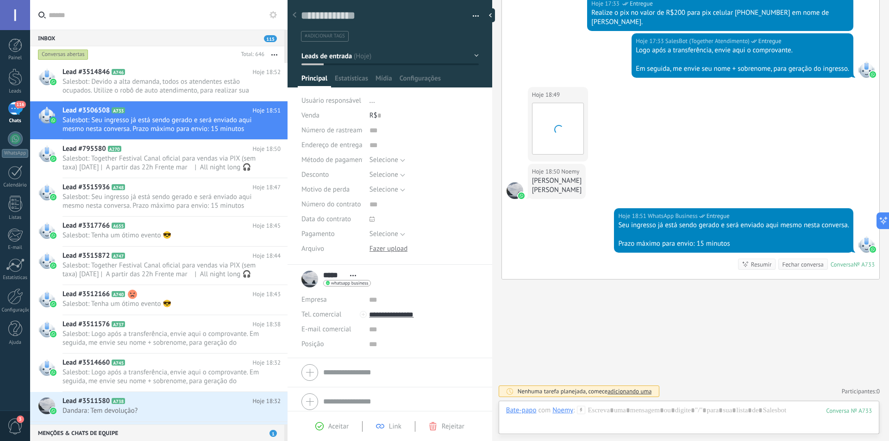
drag, startPoint x: 533, startPoint y: 181, endPoint x: 620, endPoint y: 190, distance: 88.0
click at [582, 190] on div "[PERSON_NAME] [PERSON_NAME]" at bounding box center [557, 185] width 50 height 19
copy div "[PERSON_NAME] [PERSON_NAME]"
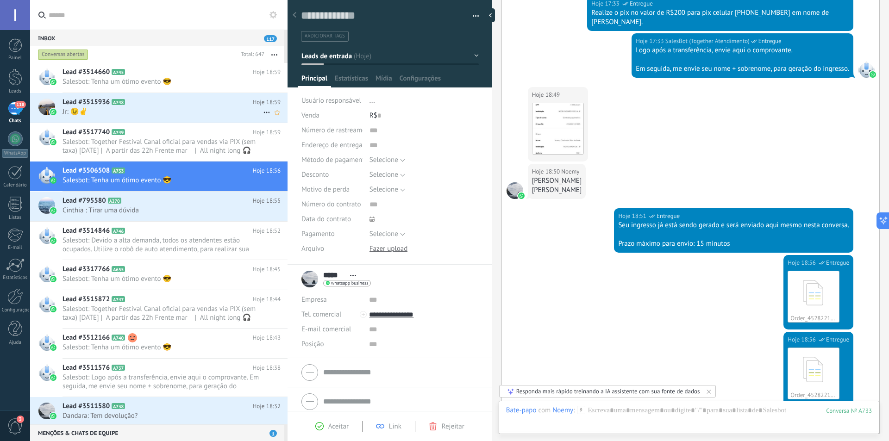
scroll to position [518, 0]
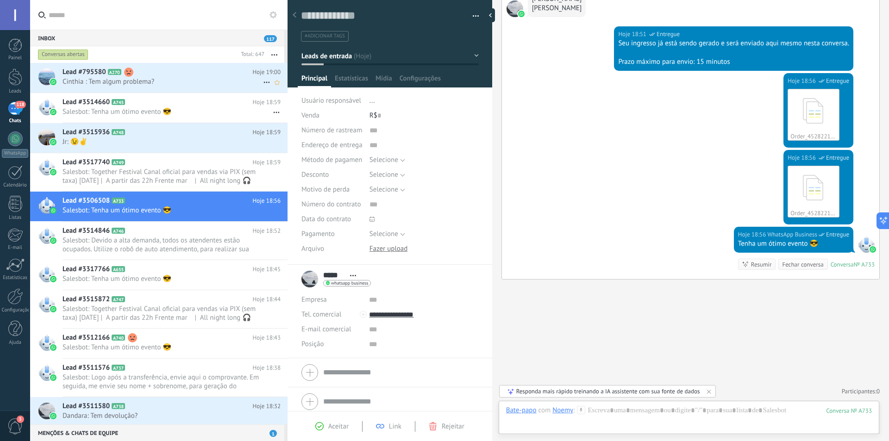
click at [167, 78] on span "Cinthia : Tem algum problema?" at bounding box center [163, 81] width 201 height 9
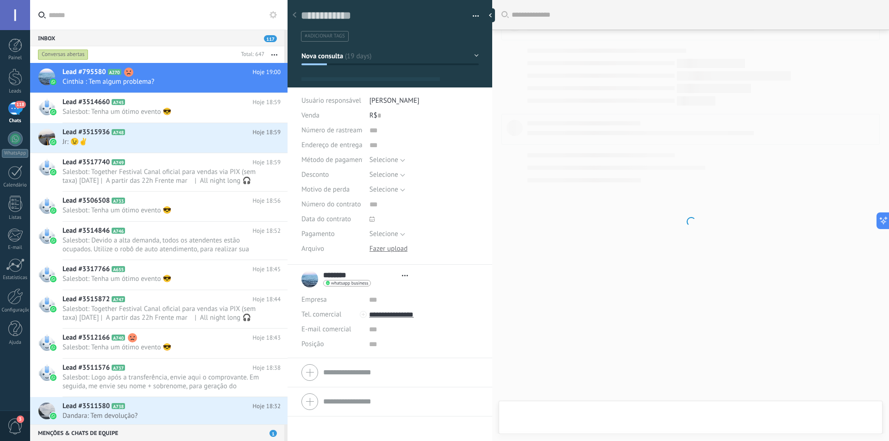
type textarea "**********"
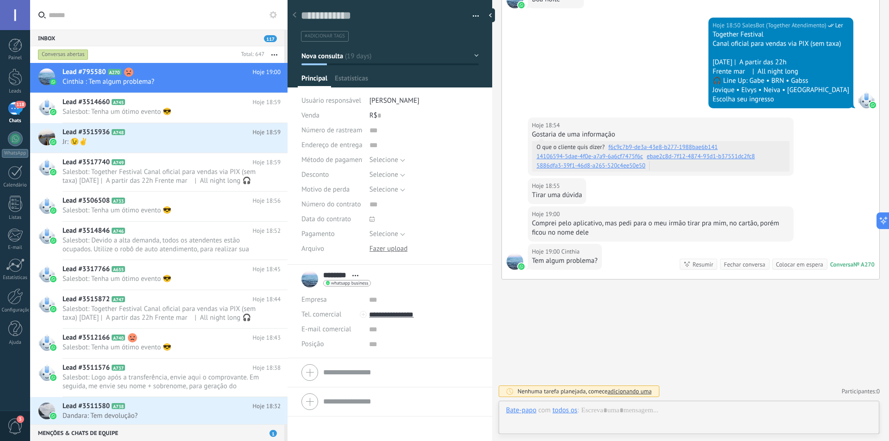
scroll to position [14, 0]
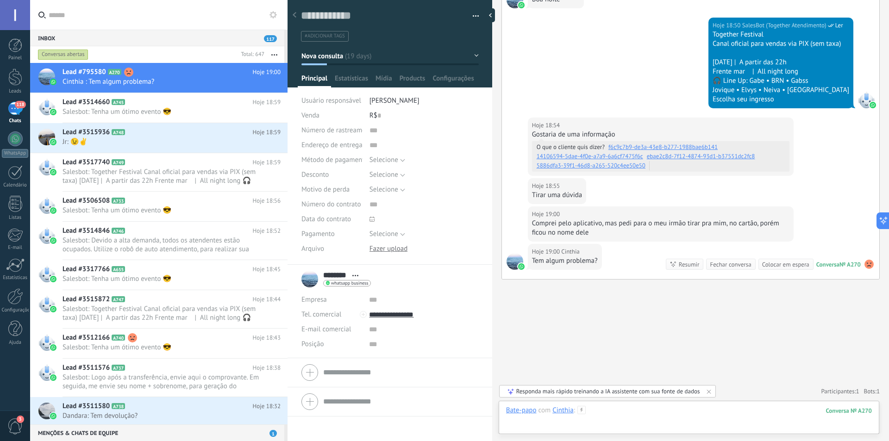
click at [683, 410] on div at bounding box center [689, 420] width 366 height 28
type input "*******"
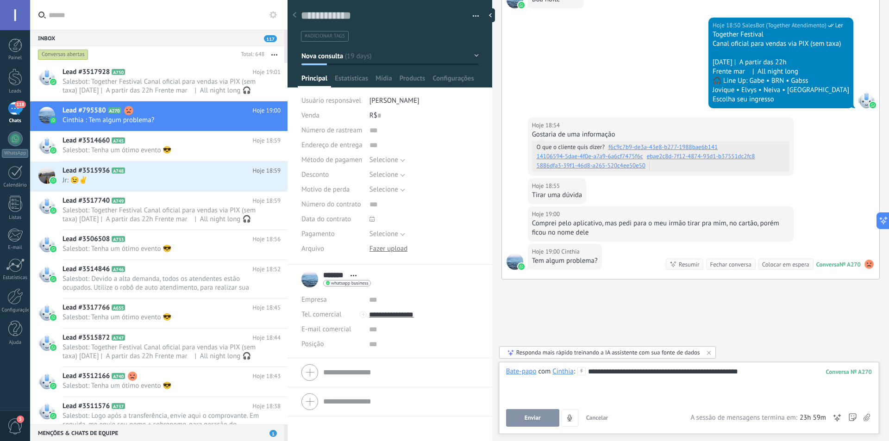
click at [521, 423] on button "Enviar" at bounding box center [532, 418] width 53 height 18
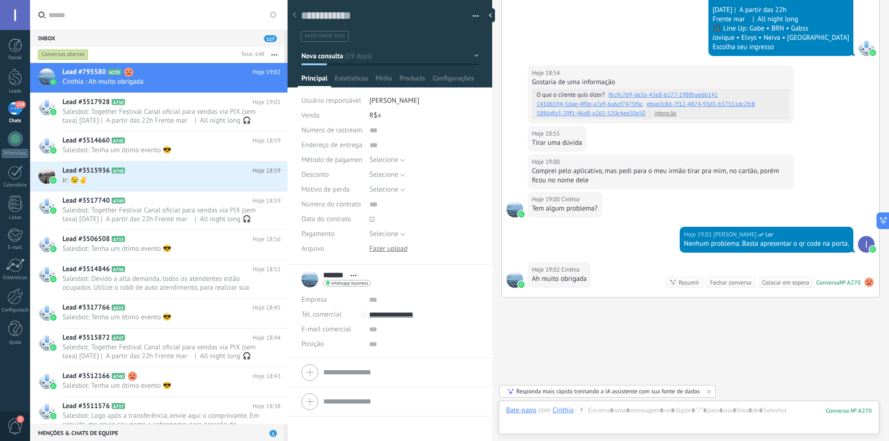
scroll to position [430, 0]
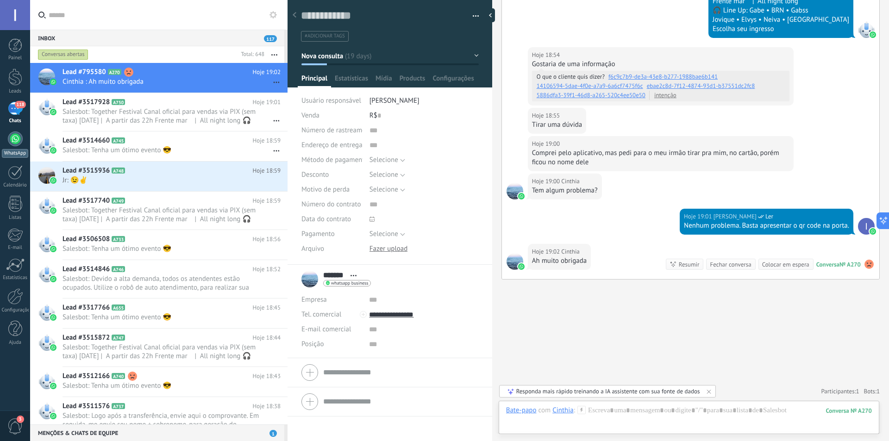
click at [23, 141] on link "WhatsApp" at bounding box center [15, 145] width 30 height 26
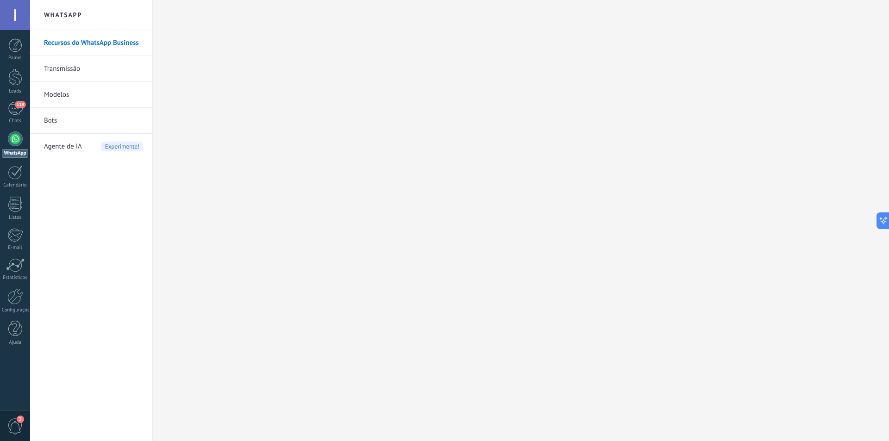
click at [57, 123] on link "Bots" at bounding box center [93, 121] width 99 height 26
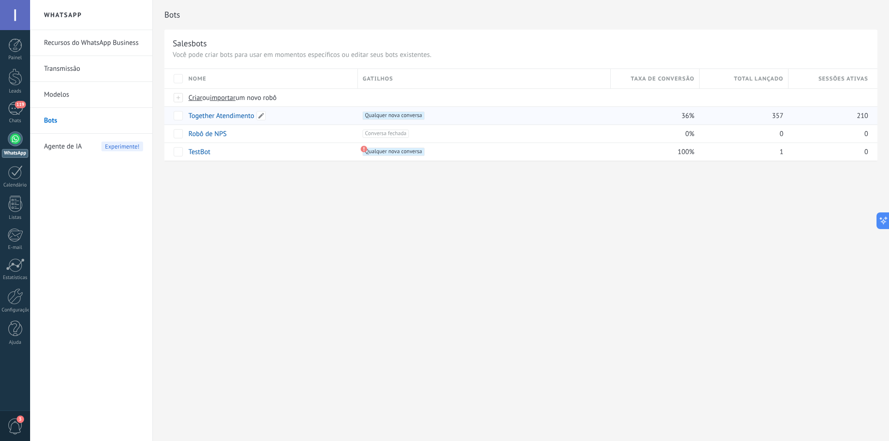
click at [239, 115] on link "Together Atendimento" at bounding box center [222, 116] width 66 height 9
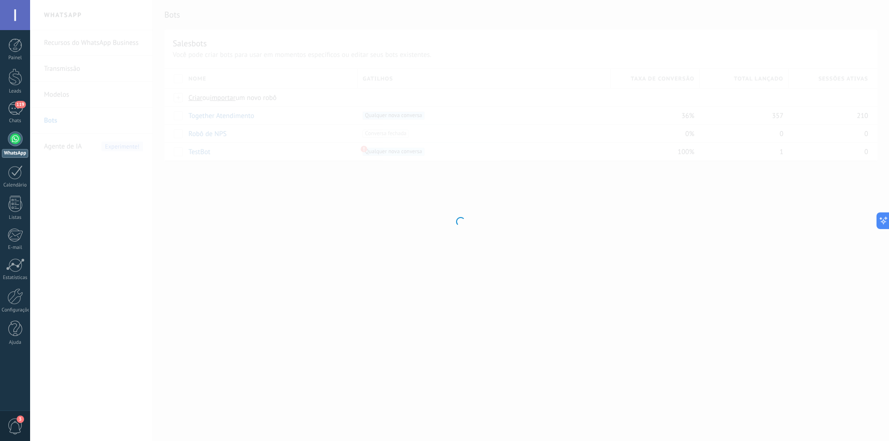
type input "**********"
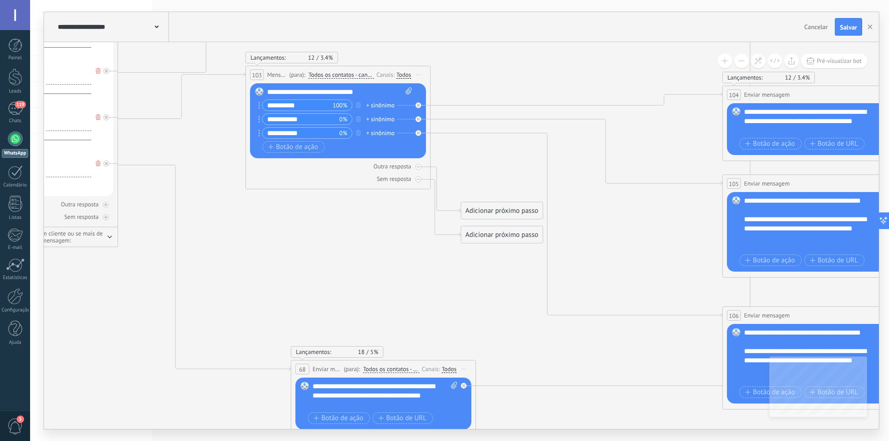
drag, startPoint x: 625, startPoint y: 373, endPoint x: 253, endPoint y: 240, distance: 394.6
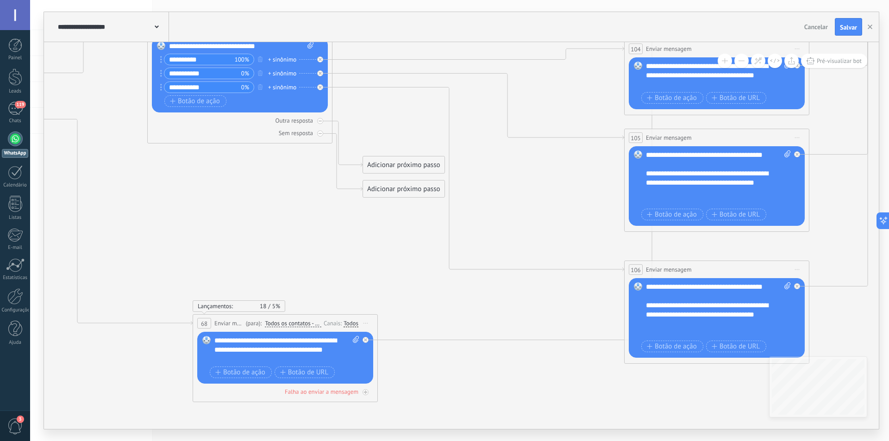
drag, startPoint x: 372, startPoint y: 287, endPoint x: 274, endPoint y: 241, distance: 108.4
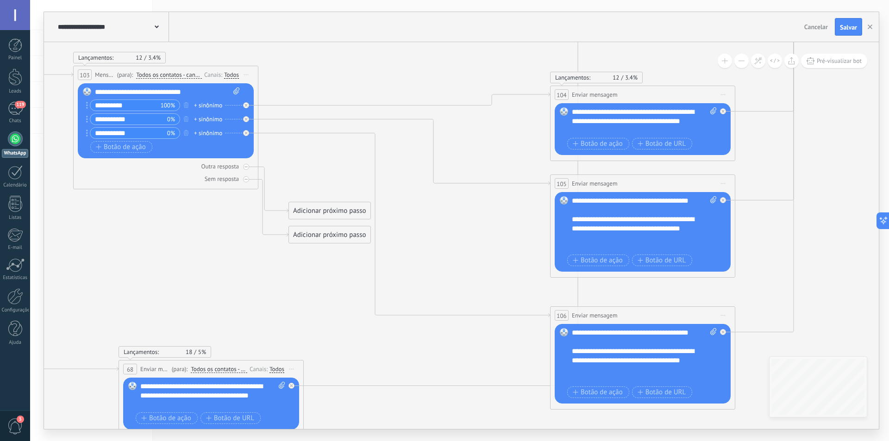
drag, startPoint x: 529, startPoint y: 209, endPoint x: 399, endPoint y: 258, distance: 138.2
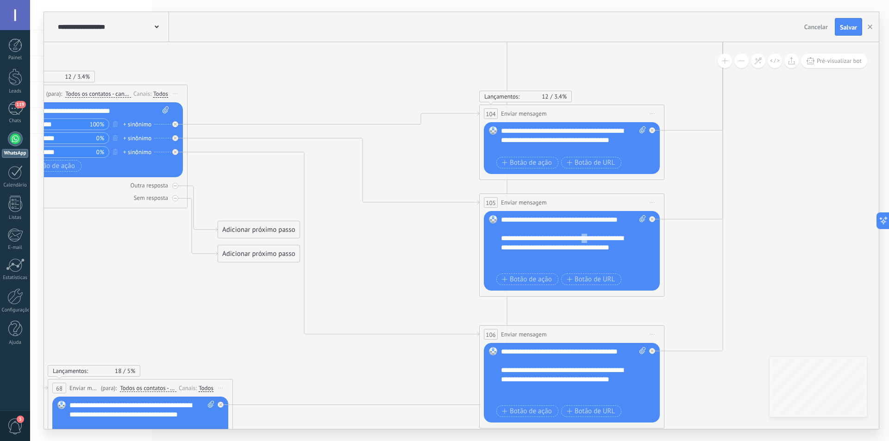
drag, startPoint x: 594, startPoint y: 247, endPoint x: 588, endPoint y: 246, distance: 6.1
click at [588, 246] on div "**********" at bounding box center [573, 243] width 145 height 56
drag, startPoint x: 595, startPoint y: 379, endPoint x: 587, endPoint y: 379, distance: 7.9
click at [587, 379] on div "**********" at bounding box center [573, 375] width 145 height 56
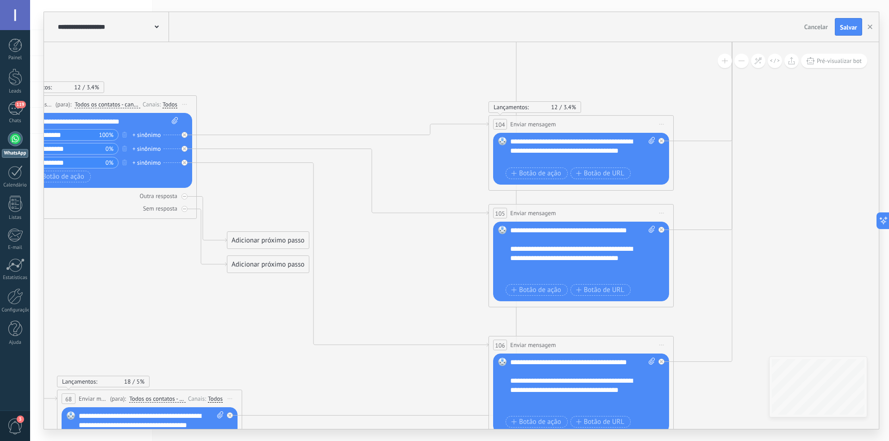
drag, startPoint x: 408, startPoint y: 267, endPoint x: 449, endPoint y: 325, distance: 70.7
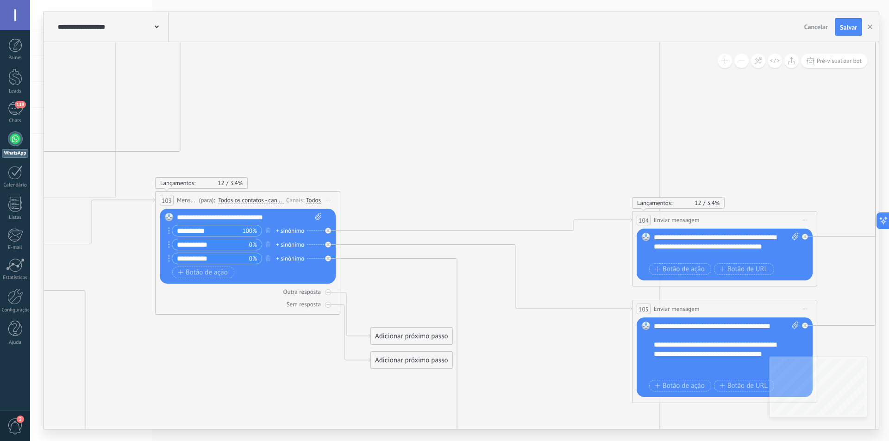
drag, startPoint x: 357, startPoint y: 113, endPoint x: 460, endPoint y: 152, distance: 109.8
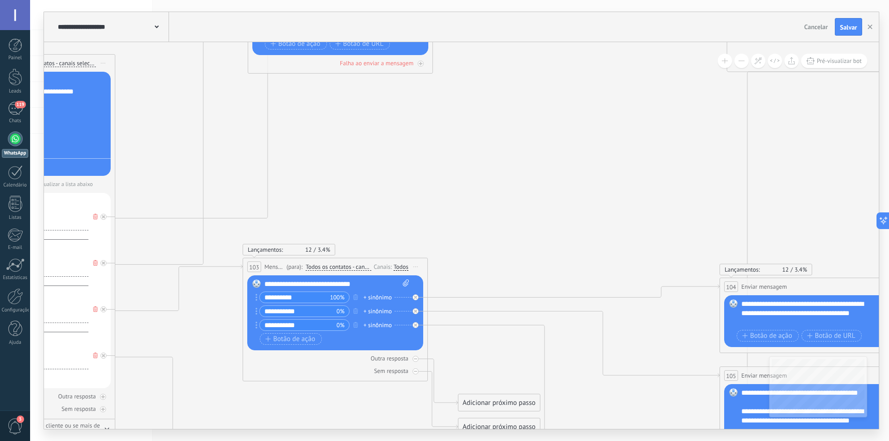
drag, startPoint x: 383, startPoint y: 107, endPoint x: 514, endPoint y: 239, distance: 186.0
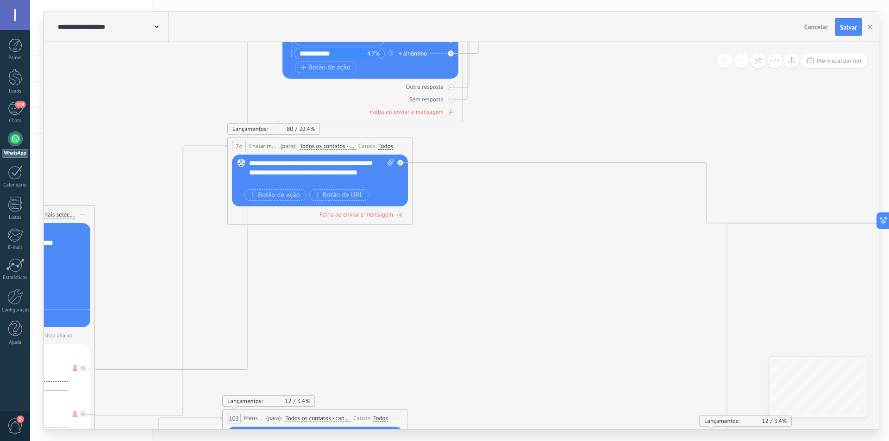
drag, startPoint x: 588, startPoint y: 177, endPoint x: 521, endPoint y: 260, distance: 107.4
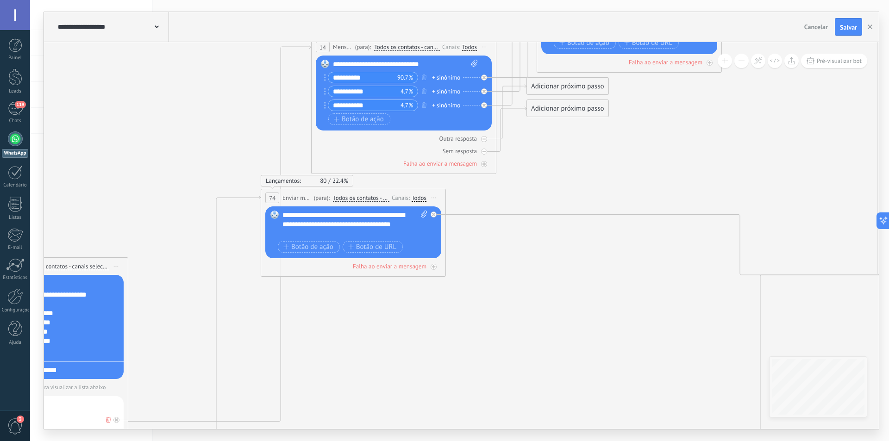
drag, startPoint x: 579, startPoint y: 276, endPoint x: 585, endPoint y: 280, distance: 7.2
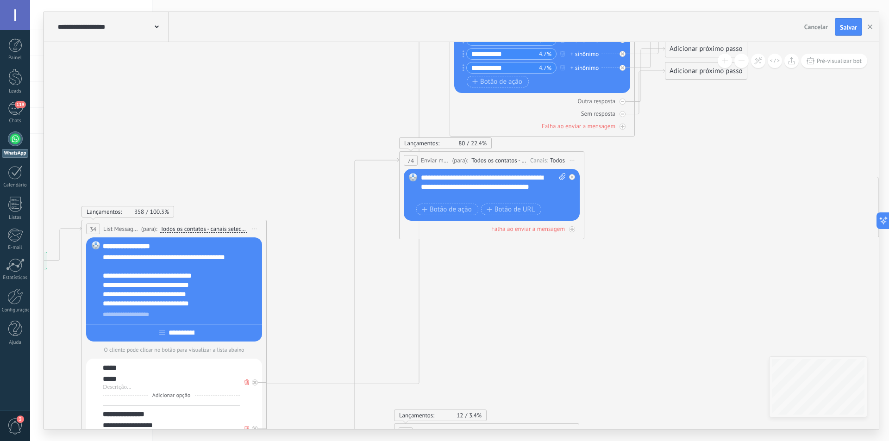
drag, startPoint x: 411, startPoint y: 331, endPoint x: 548, endPoint y: 294, distance: 142.2
click at [845, 27] on span "Salvar" at bounding box center [848, 27] width 17 height 6
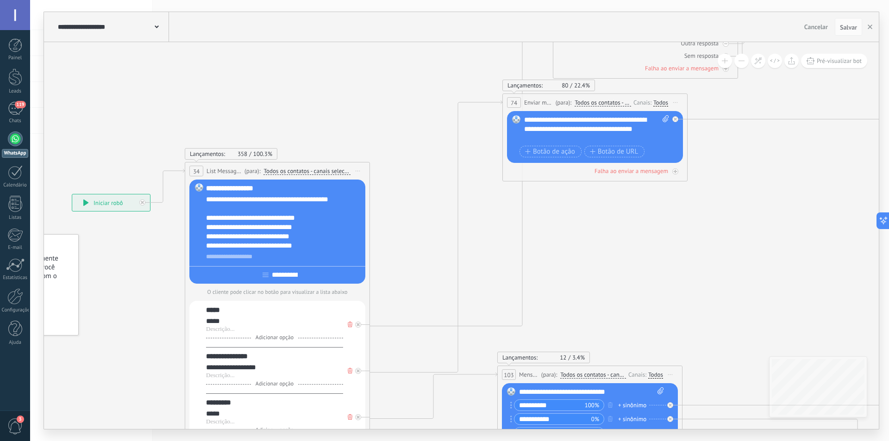
drag, startPoint x: 509, startPoint y: 338, endPoint x: 631, endPoint y: 286, distance: 133.4
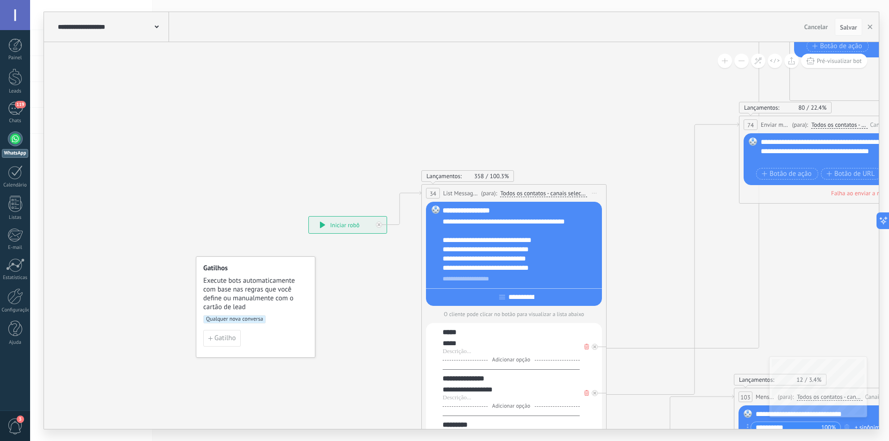
drag, startPoint x: 100, startPoint y: 143, endPoint x: 328, endPoint y: 161, distance: 228.6
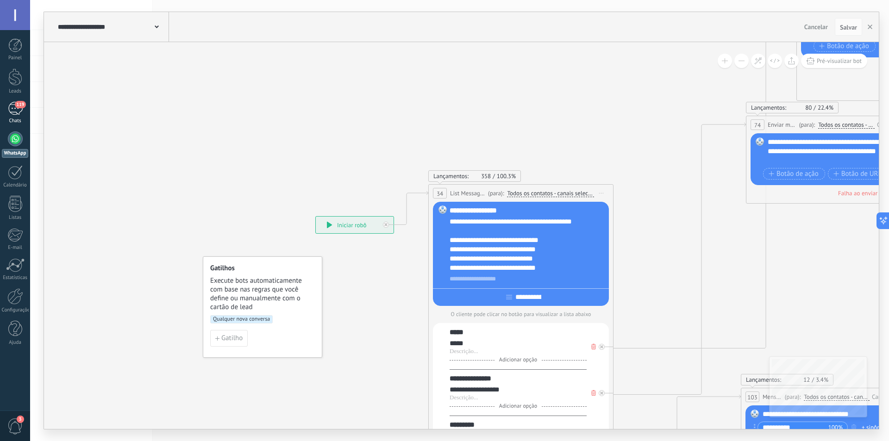
click at [16, 115] on div "119" at bounding box center [15, 108] width 15 height 13
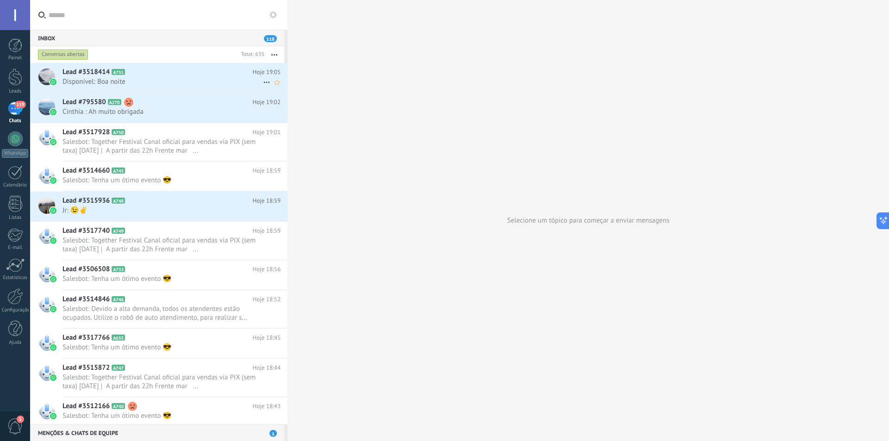
click at [157, 82] on span "Disponível: Boa noite" at bounding box center [163, 81] width 201 height 9
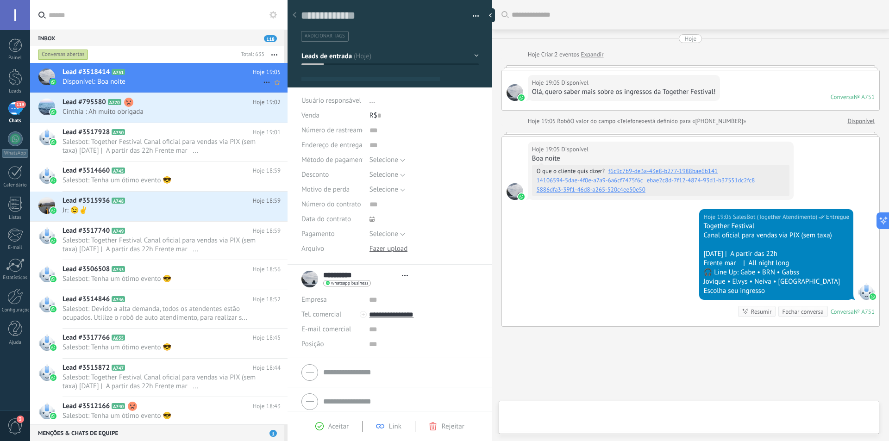
type textarea "**********"
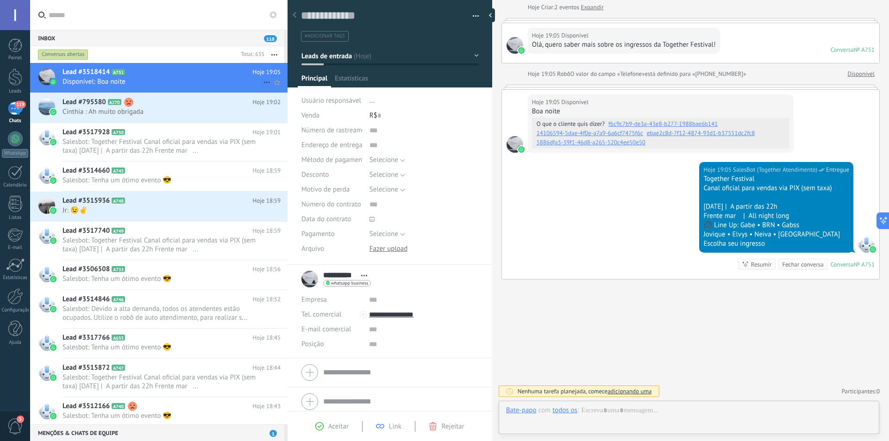
scroll to position [14, 0]
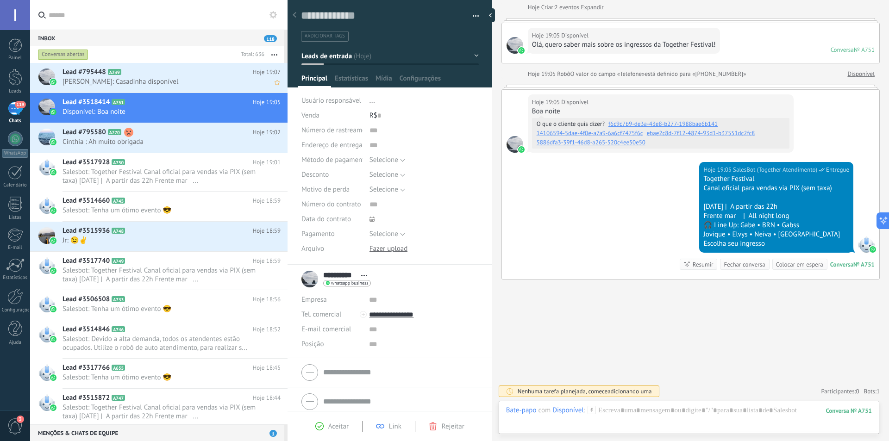
click at [172, 83] on span "Gustavo: Casadinha disponível" at bounding box center [163, 81] width 201 height 9
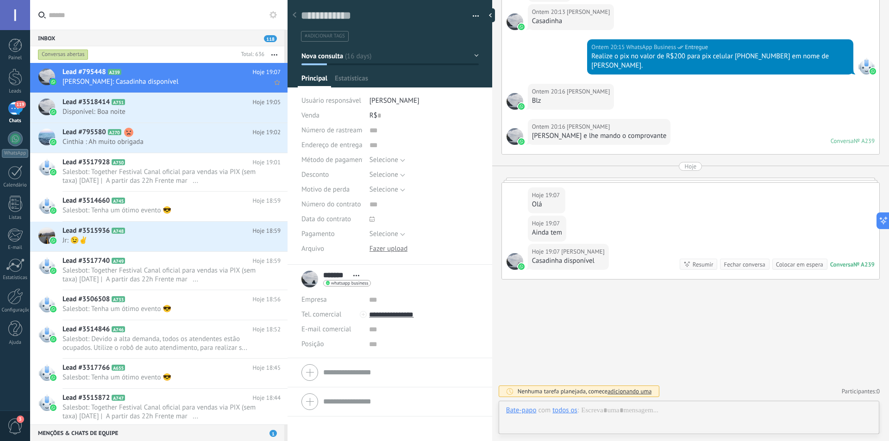
scroll to position [14, 0]
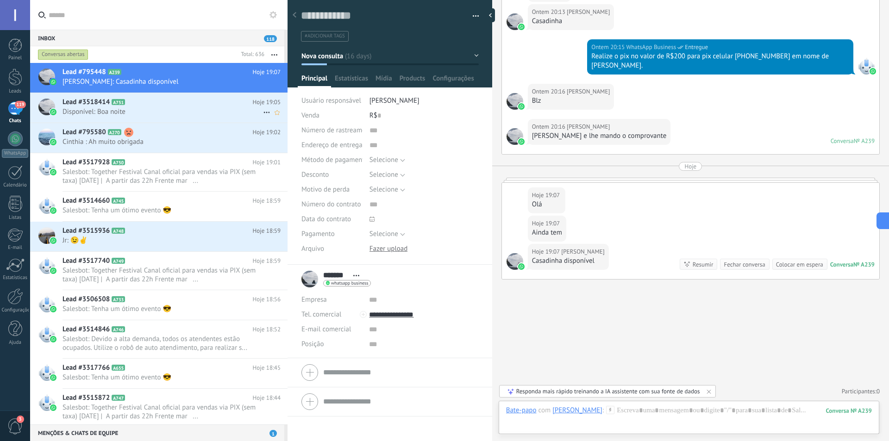
click at [119, 105] on span "A751" at bounding box center [118, 102] width 13 height 6
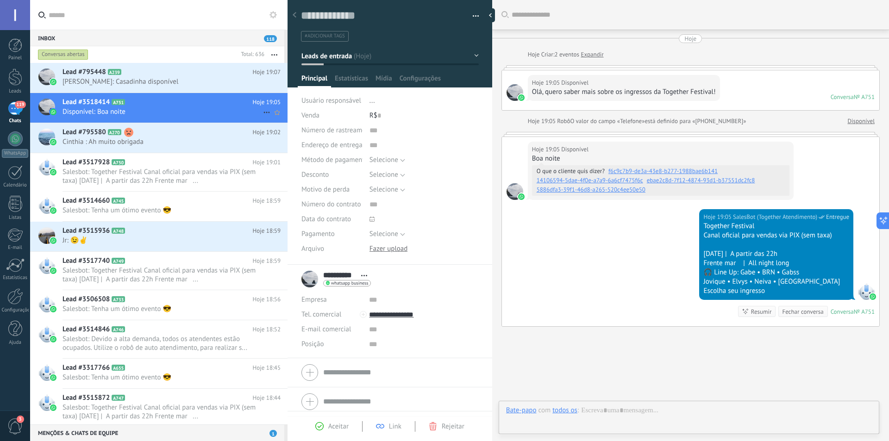
scroll to position [47, 0]
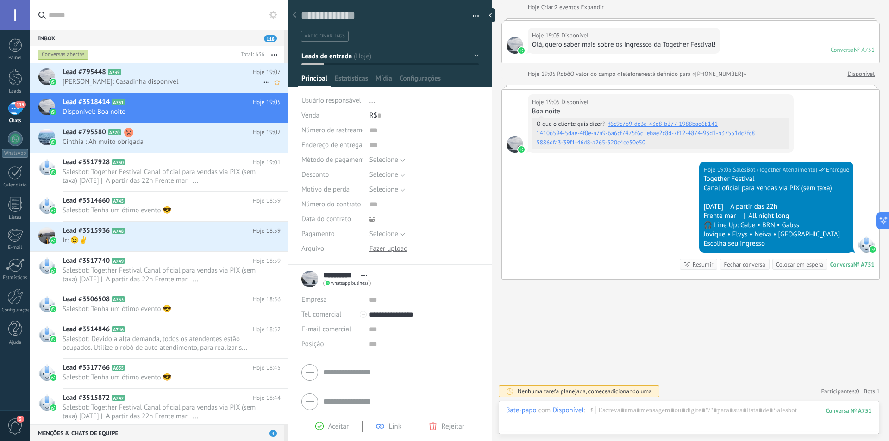
click at [149, 81] on span "Gustavo: Casadinha disponível" at bounding box center [163, 81] width 201 height 9
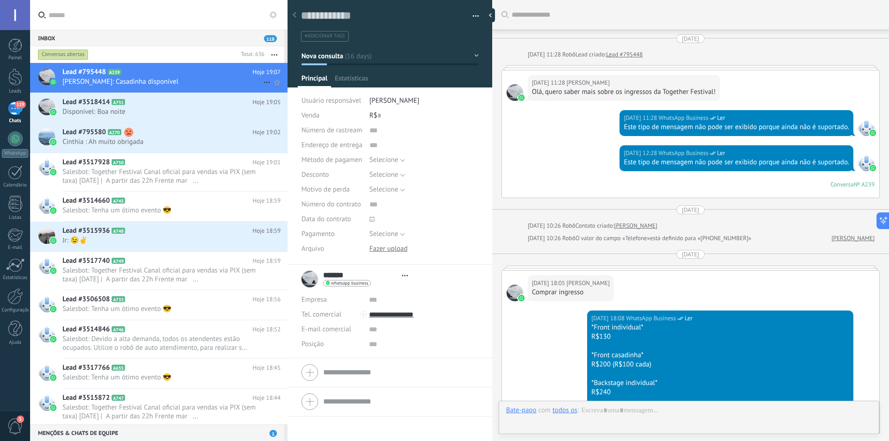
type textarea "**********"
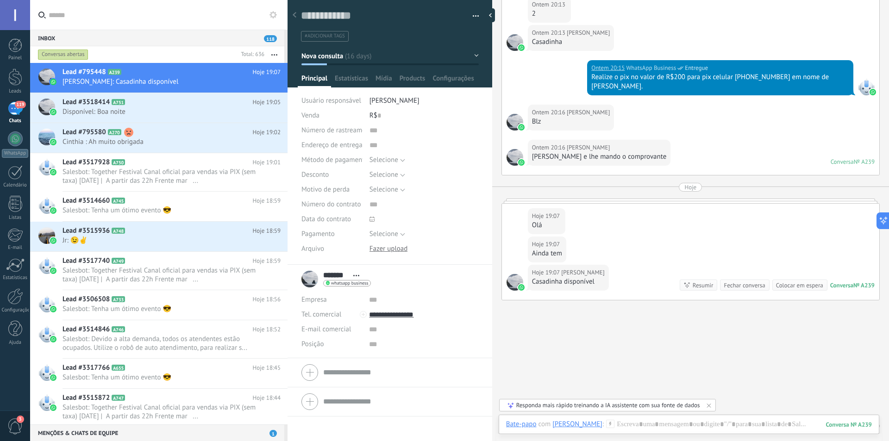
scroll to position [1097, 0]
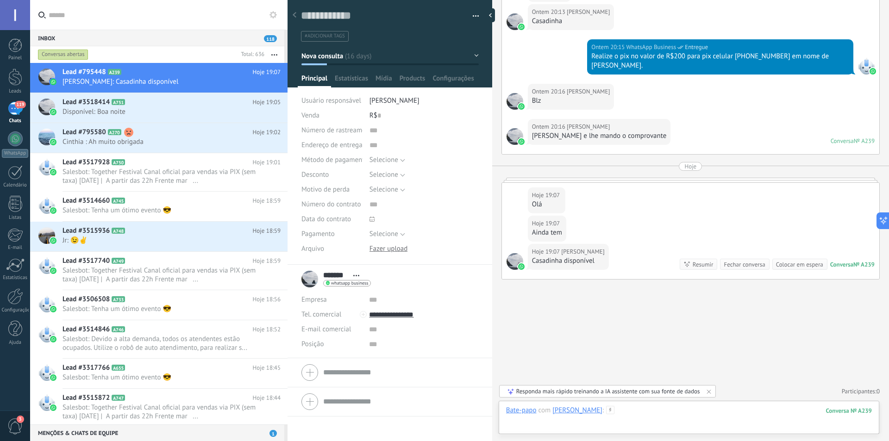
click at [648, 417] on div at bounding box center [689, 420] width 366 height 28
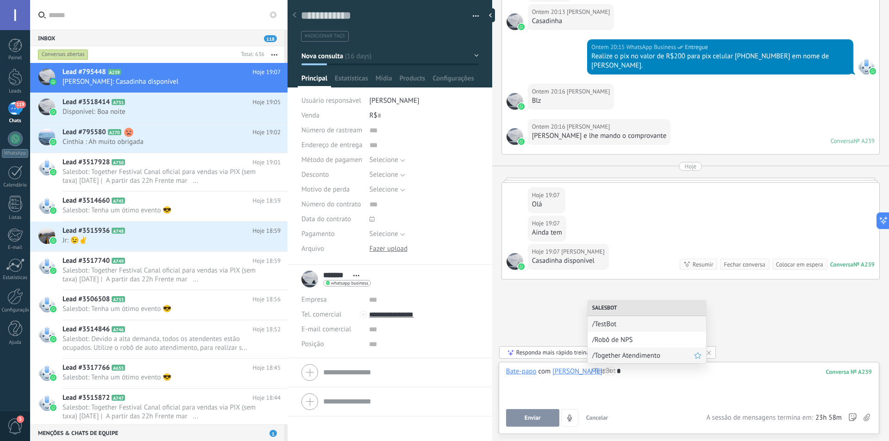
click at [634, 359] on span "/Together Atendimento" at bounding box center [643, 356] width 102 height 9
click at [539, 415] on span "Executar" at bounding box center [533, 418] width 22 height 6
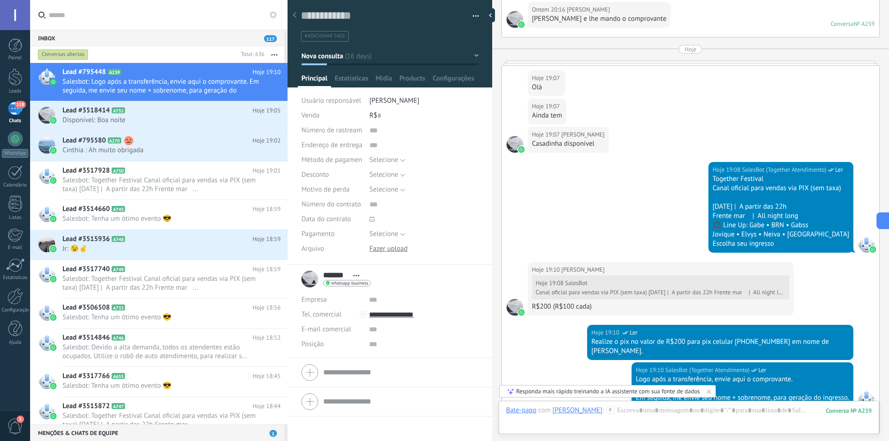
scroll to position [1368, 0]
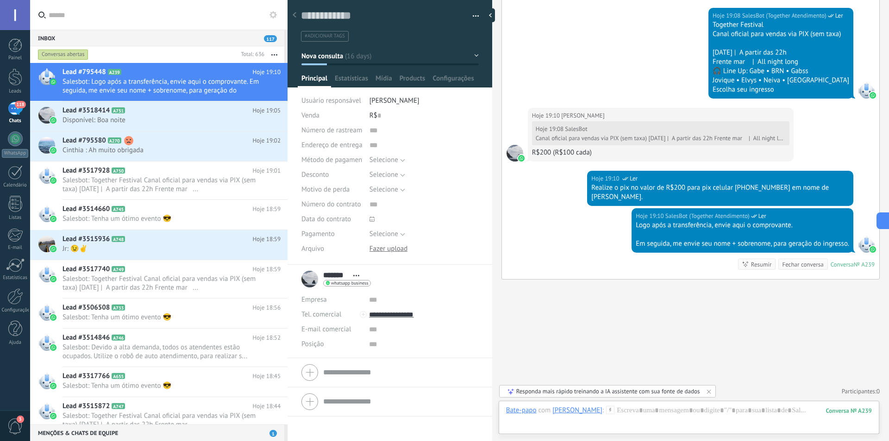
click at [354, 279] on span "Abrir detalhes Copiar nome Desvincular Contato principal" at bounding box center [356, 275] width 15 height 7
click at [310, 366] on div at bounding box center [390, 372] width 177 height 23
click at [359, 56] on button "Nova consulta" at bounding box center [390, 56] width 177 height 17
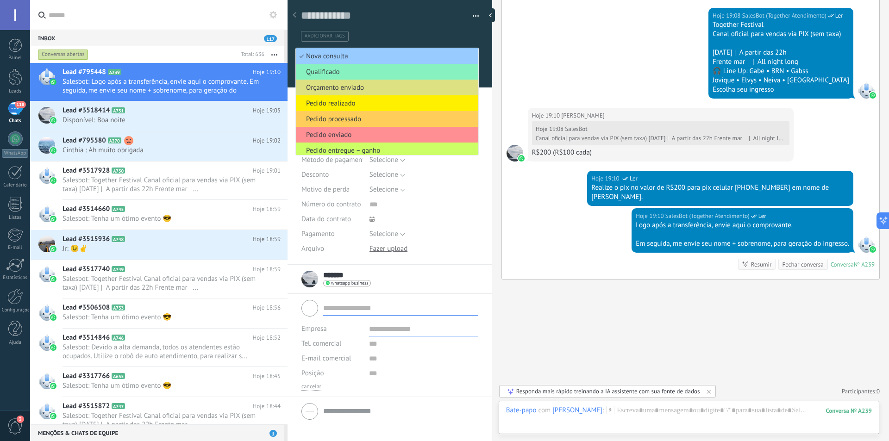
click at [397, 28] on div "#adicionar tags" at bounding box center [390, 33] width 178 height 17
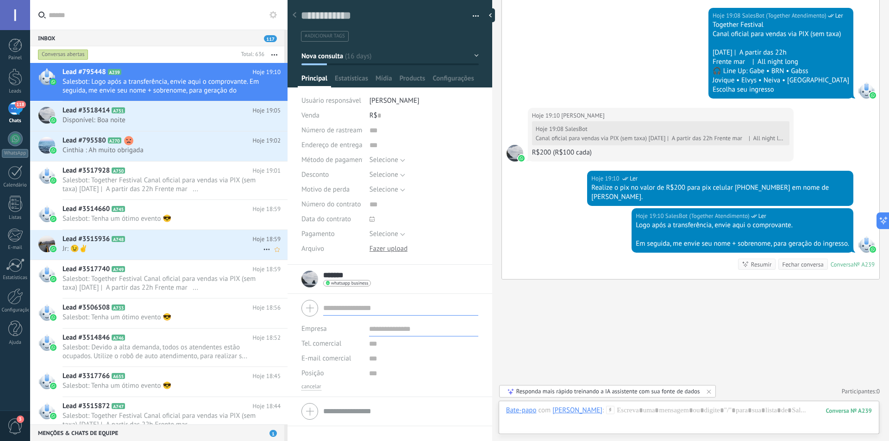
click at [109, 246] on span "Jr: 😉✌️" at bounding box center [163, 249] width 201 height 9
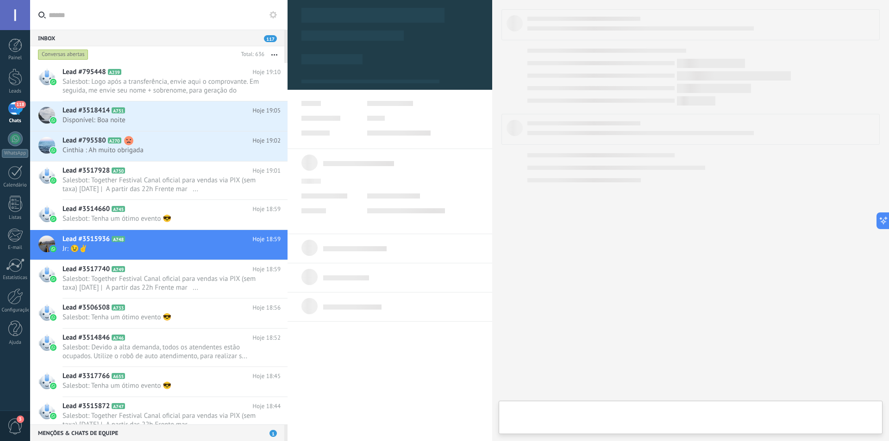
type textarea "**********"
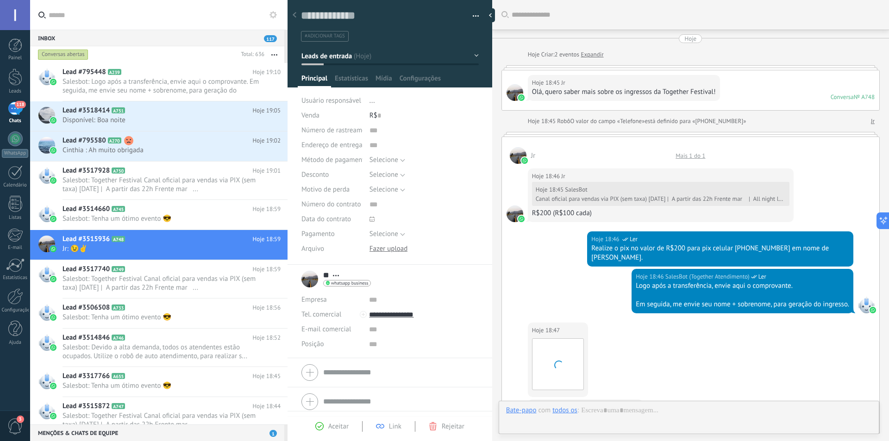
scroll to position [427, 0]
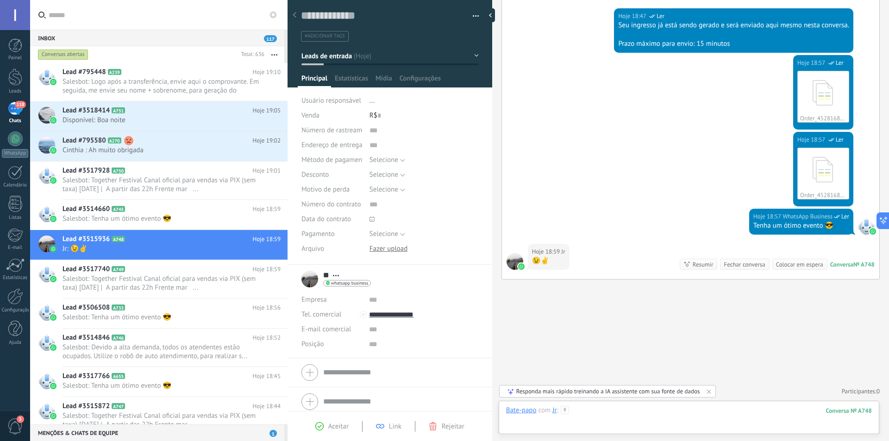
click at [622, 412] on div at bounding box center [689, 420] width 366 height 28
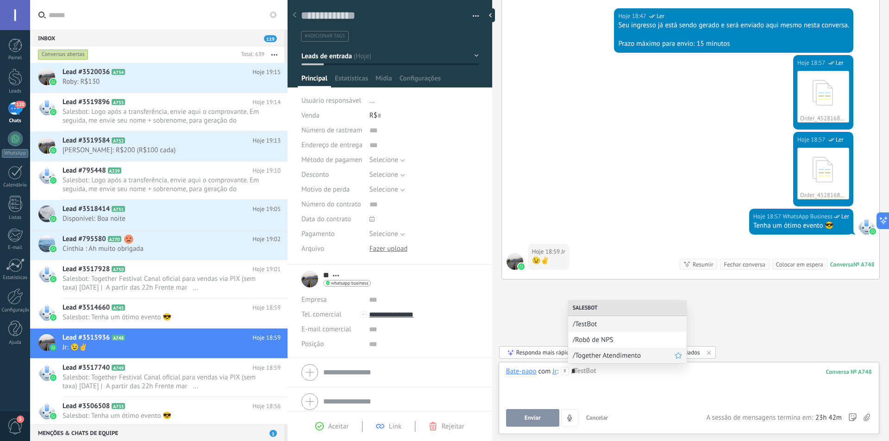
click at [612, 353] on span "/Together Atendimento" at bounding box center [624, 356] width 102 height 9
click at [543, 420] on span "Executar" at bounding box center [533, 418] width 22 height 6
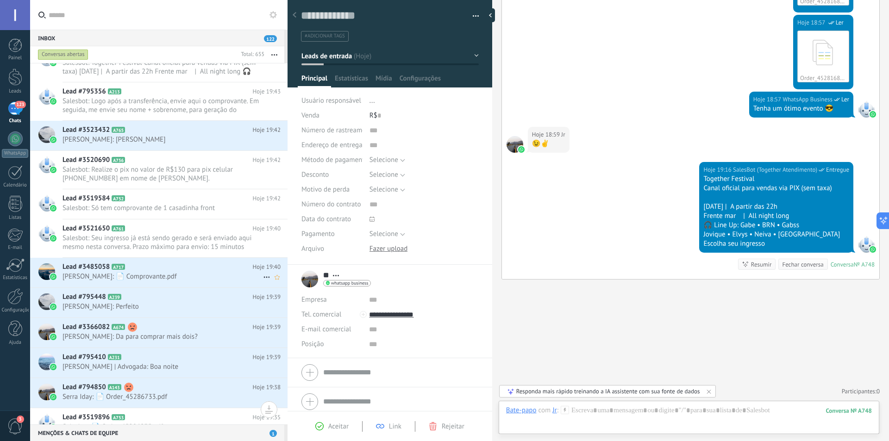
scroll to position [0, 0]
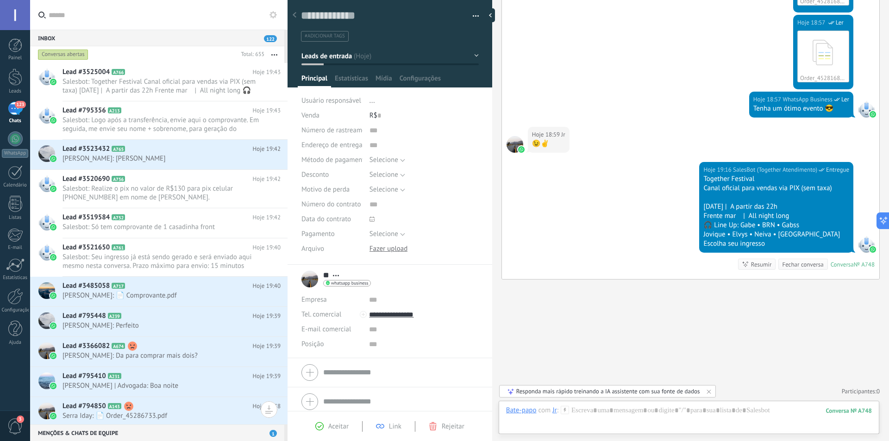
click at [13, 106] on div "123" at bounding box center [15, 108] width 15 height 13
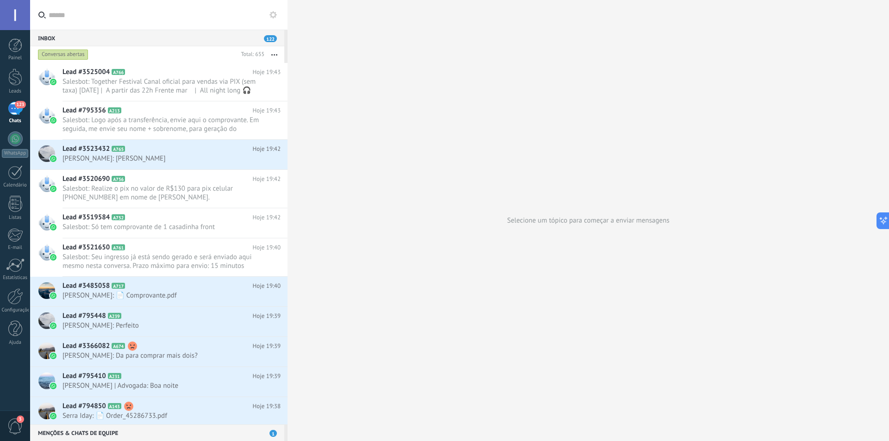
click at [13, 106] on div "123" at bounding box center [15, 108] width 15 height 13
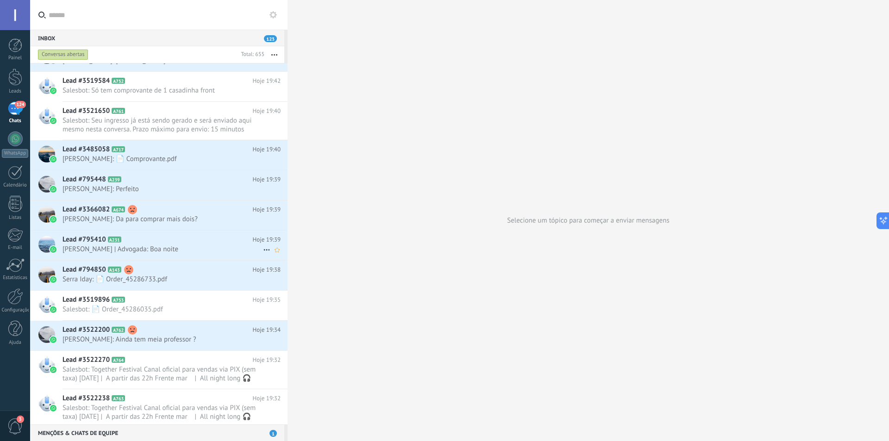
scroll to position [139, 0]
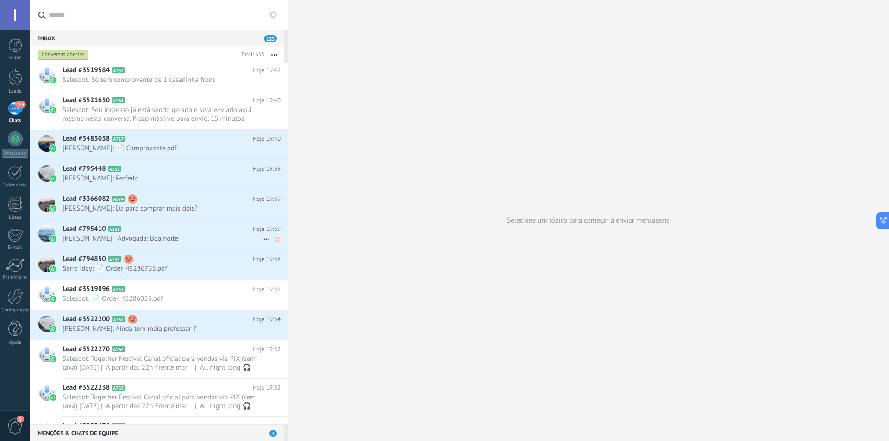
click at [171, 233] on h2 "Lead #795410 A231" at bounding box center [158, 229] width 190 height 9
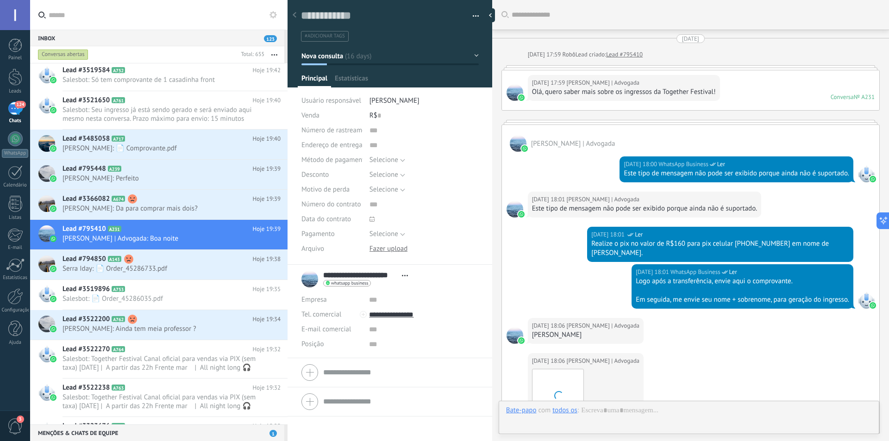
type textarea "**********"
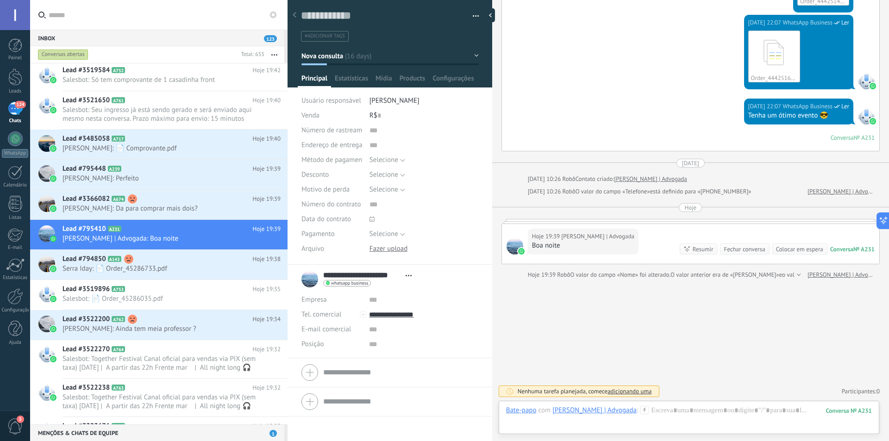
click at [611, 414] on div "Débora Sales | Advogada" at bounding box center [595, 410] width 84 height 8
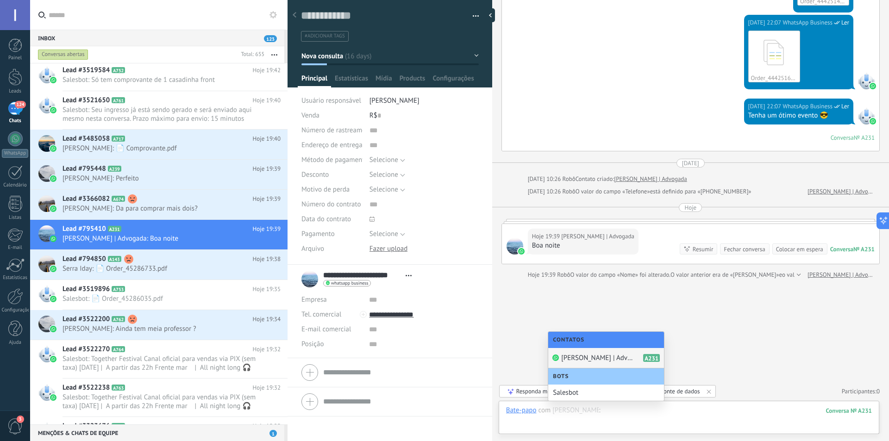
drag, startPoint x: 611, startPoint y: 413, endPoint x: 661, endPoint y: 409, distance: 50.2
click at [661, 409] on div at bounding box center [689, 420] width 366 height 28
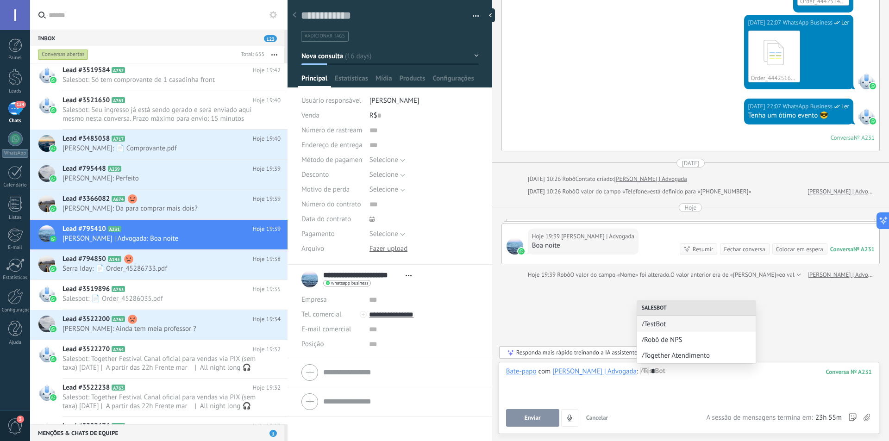
click at [690, 352] on span "/Together Atendimento" at bounding box center [696, 356] width 109 height 9
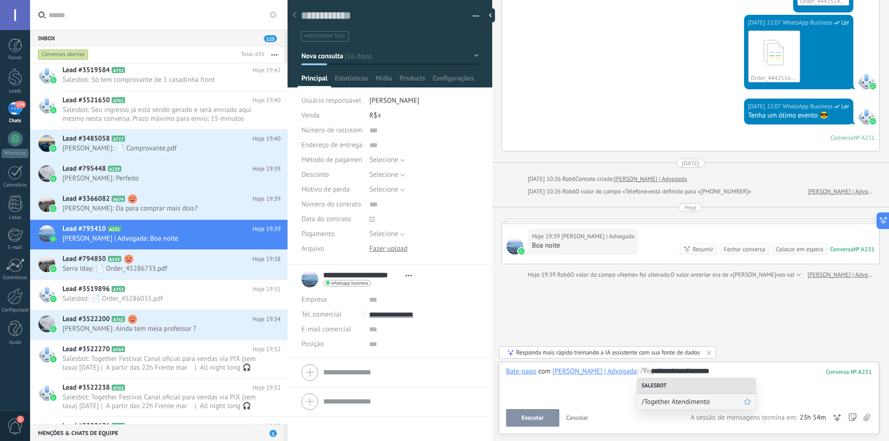
click at [692, 405] on span "/Together Atendimento" at bounding box center [693, 402] width 102 height 9
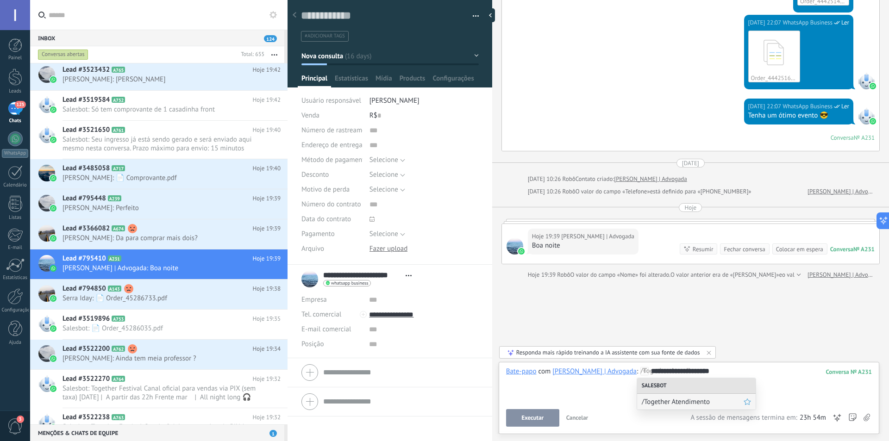
click at [687, 405] on span "/Together Atendimento" at bounding box center [693, 402] width 102 height 9
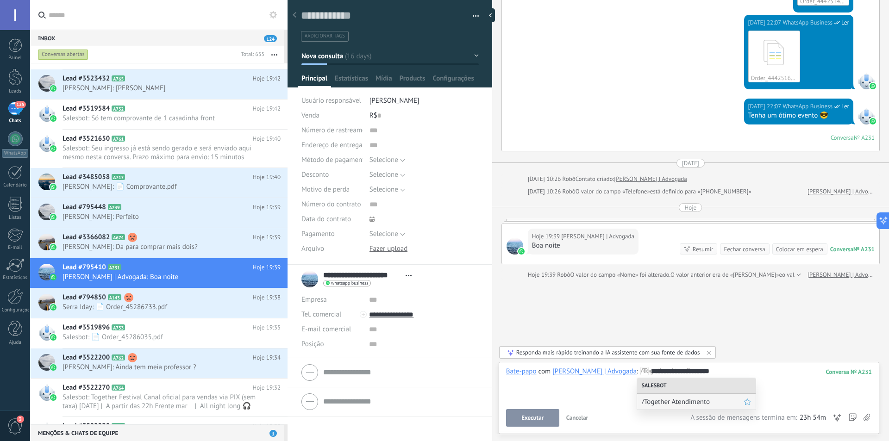
click at [694, 401] on span "/Together Atendimento" at bounding box center [693, 402] width 102 height 9
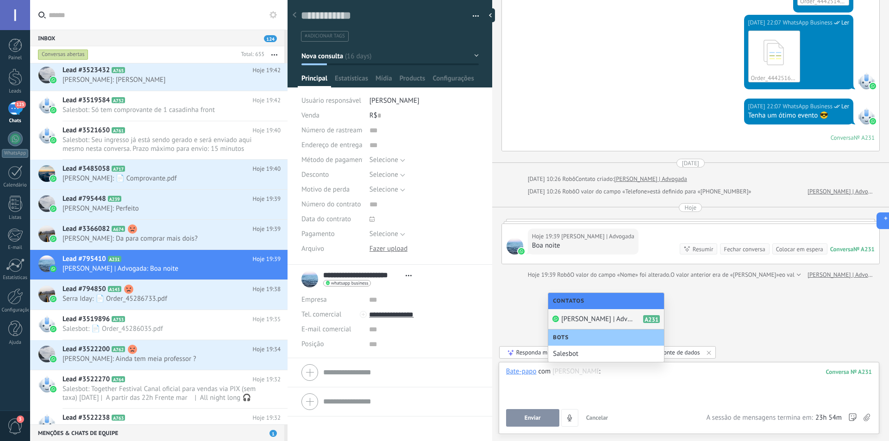
scroll to position [131, 0]
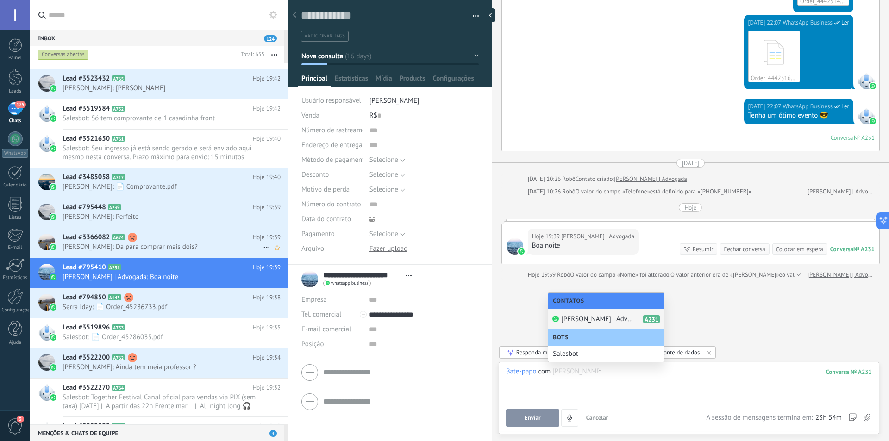
click at [123, 241] on h2 "Lead #3366082 A674" at bounding box center [158, 237] width 190 height 9
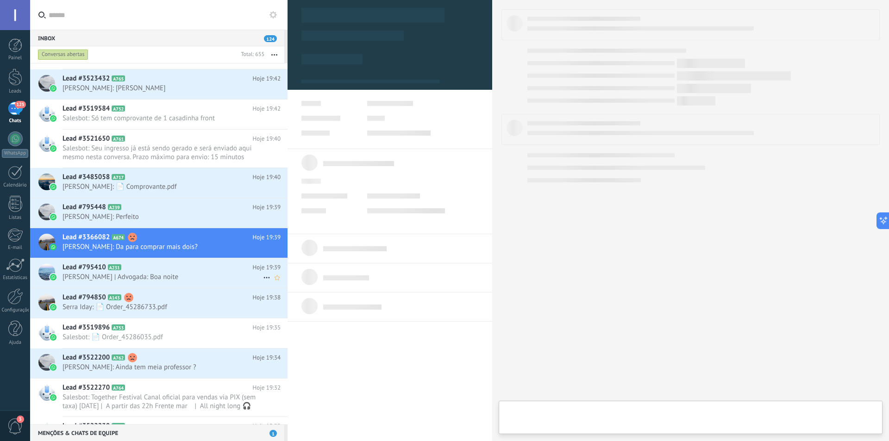
click at [126, 277] on span "Débora Sales | Advogada: Boa noite" at bounding box center [163, 277] width 201 height 9
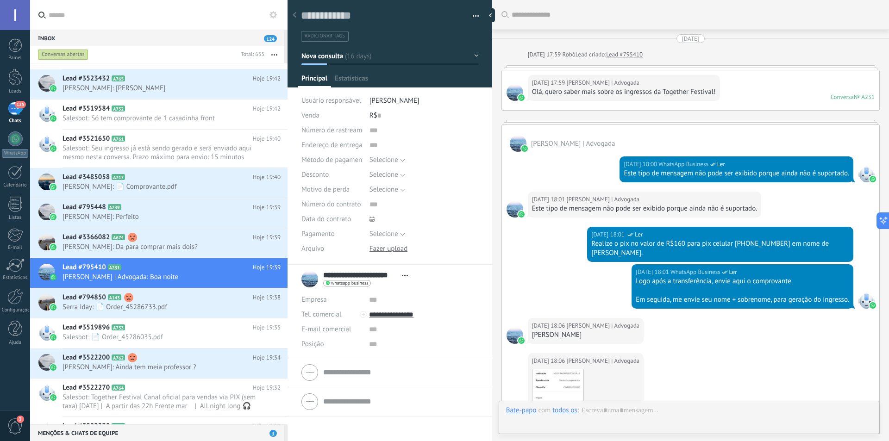
type textarea "**********"
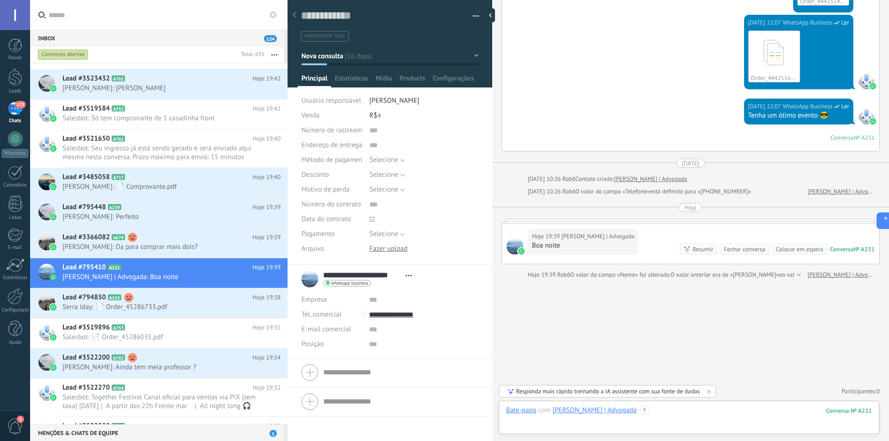
click at [697, 414] on div at bounding box center [689, 420] width 366 height 28
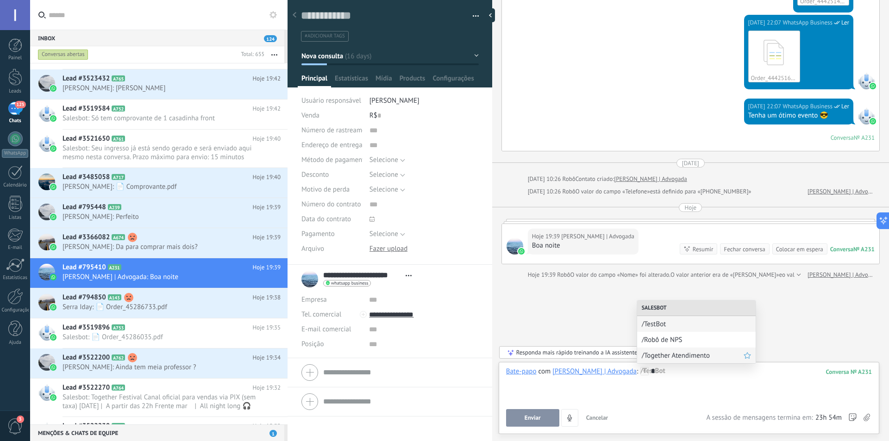
click at [670, 356] on span "/Together Atendimento" at bounding box center [693, 356] width 102 height 9
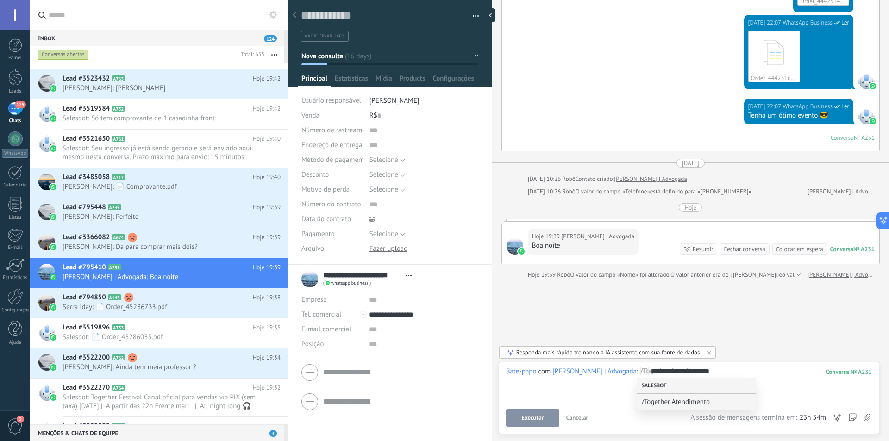
click at [663, 386] on div "Salesbot" at bounding box center [696, 386] width 119 height 16
click at [667, 398] on span "/Together Atendimento" at bounding box center [693, 402] width 102 height 9
click at [542, 424] on button "Executar" at bounding box center [532, 418] width 53 height 18
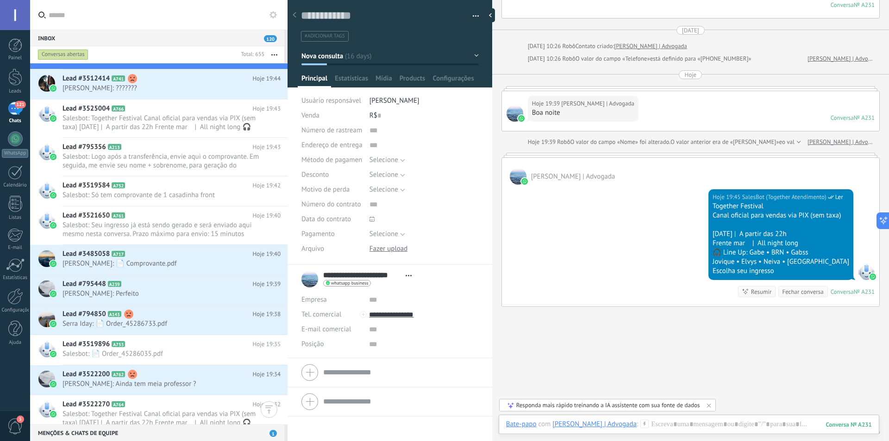
scroll to position [139, 0]
